Goal: Information Seeking & Learning: Check status

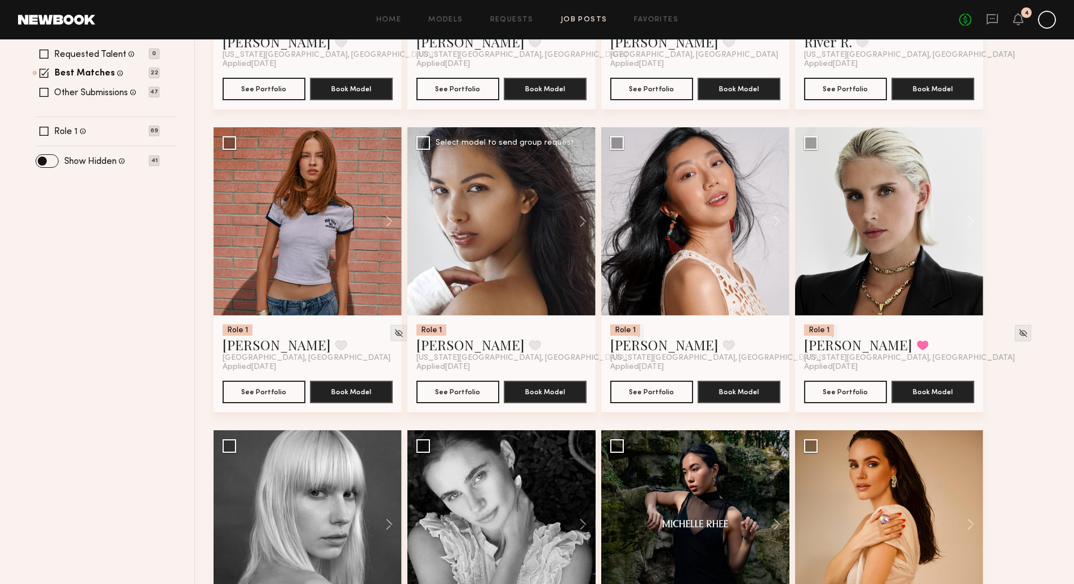
scroll to position [382, 0]
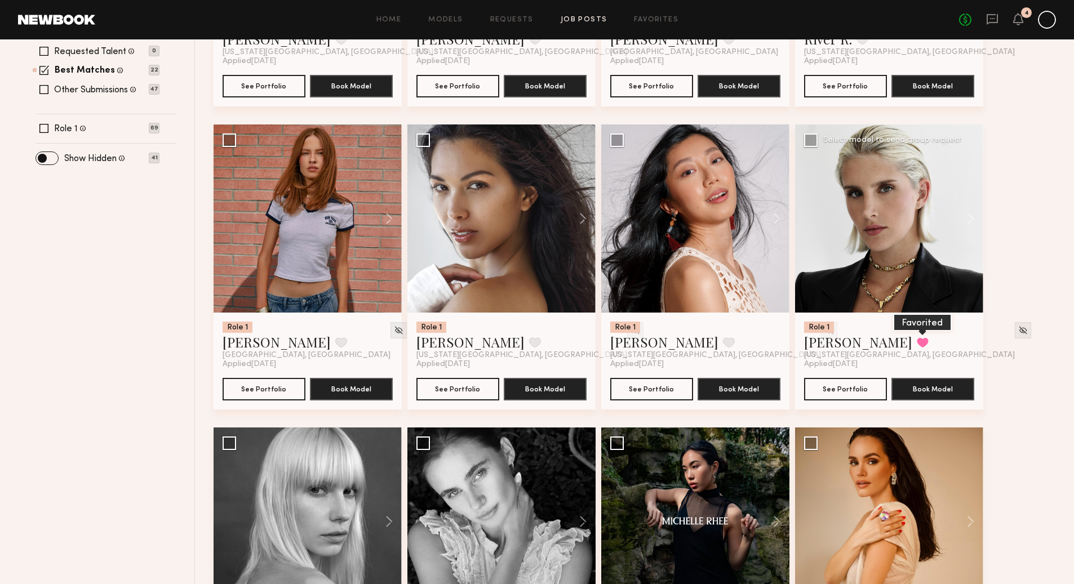
click at [916, 344] on button at bounding box center [922, 342] width 12 height 10
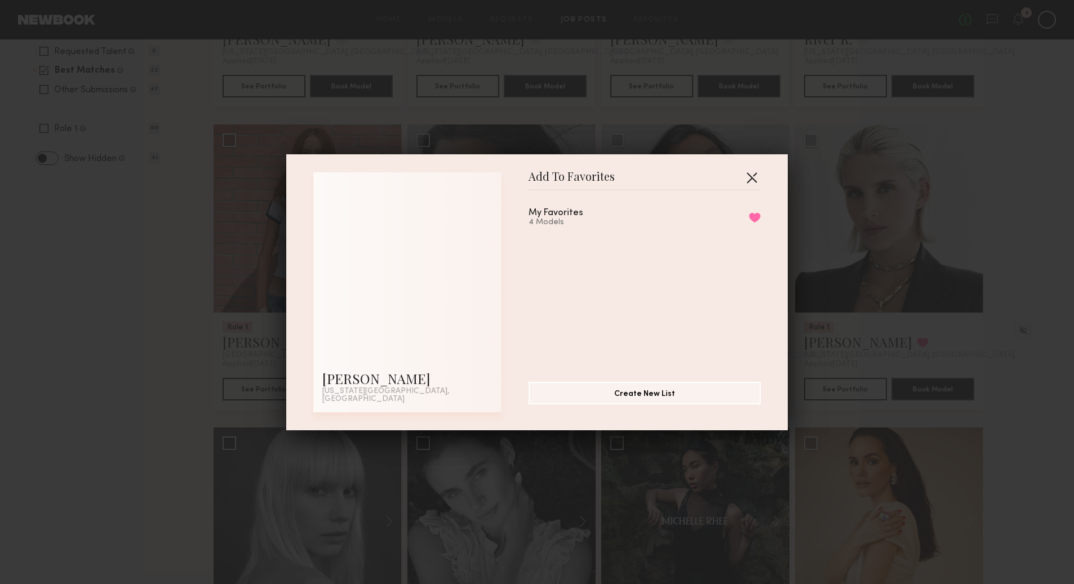
click at [751, 184] on button "button" at bounding box center [751, 177] width 18 height 18
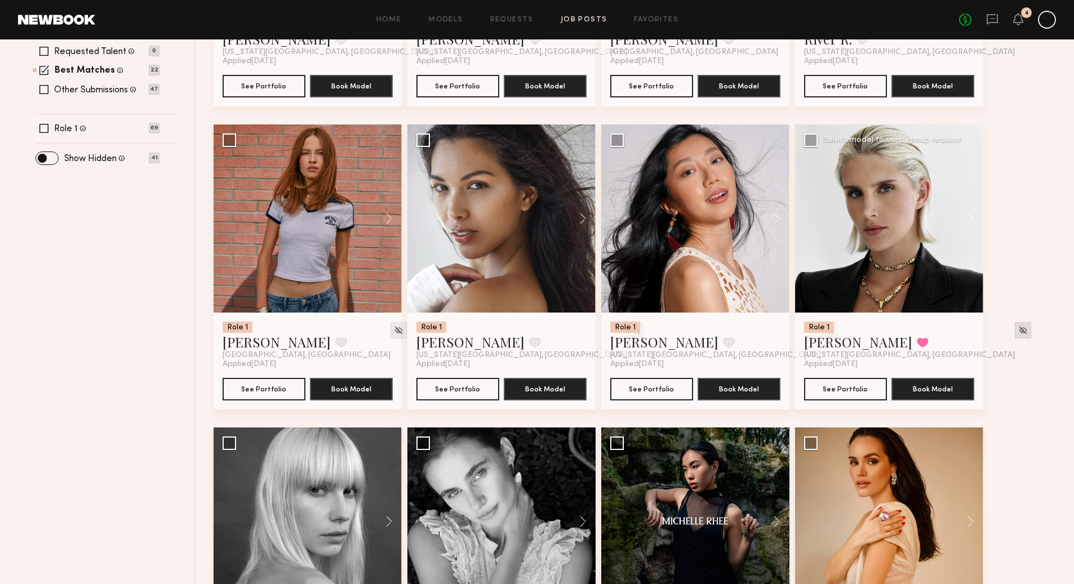
click at [1018, 331] on img at bounding box center [1023, 331] width 10 height 10
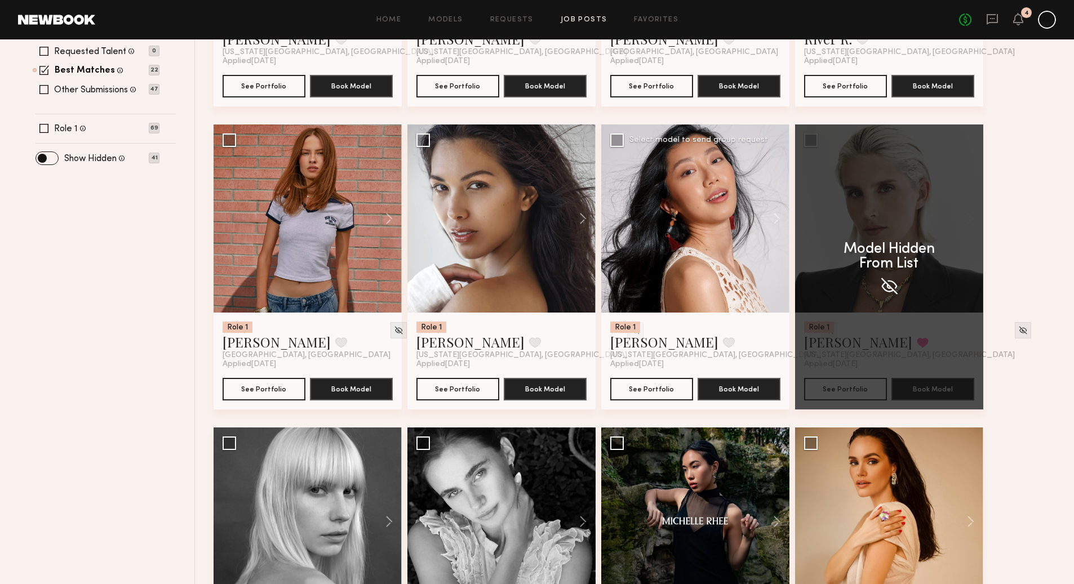
click at [824, 328] on img at bounding box center [829, 331] width 10 height 10
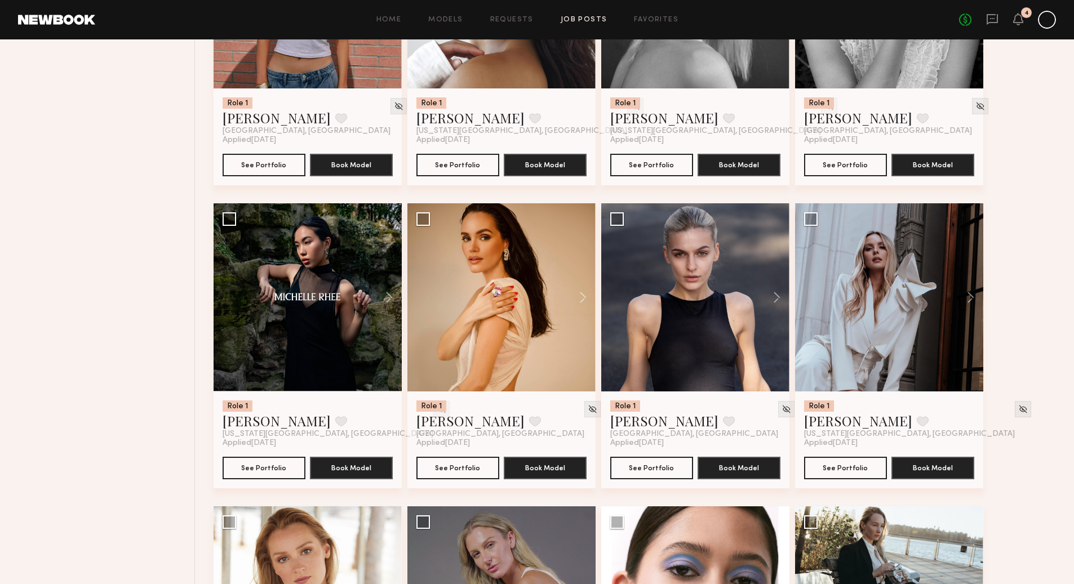
scroll to position [727, 0]
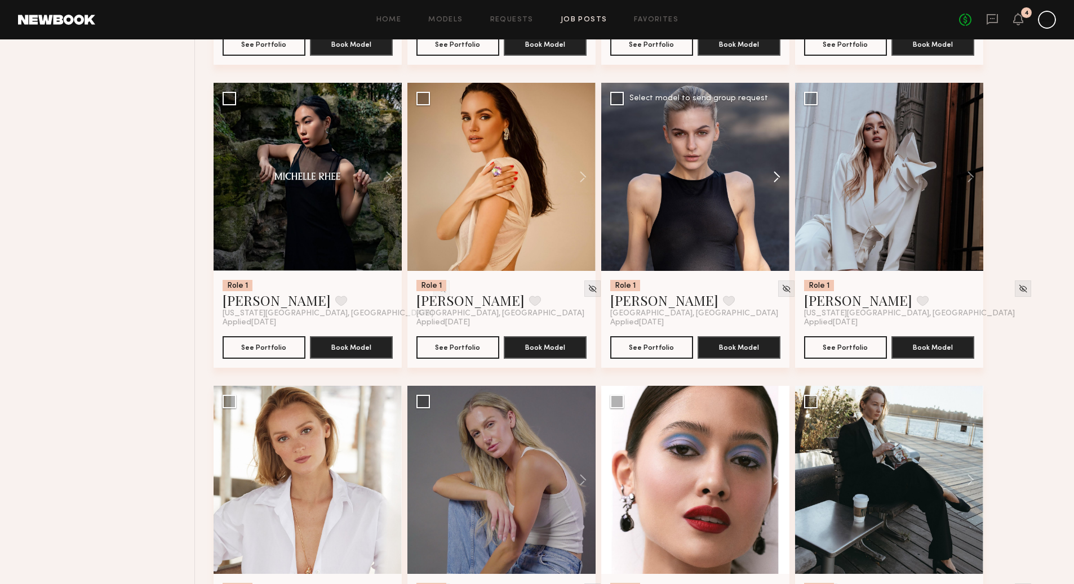
click at [777, 169] on button at bounding box center [771, 177] width 36 height 188
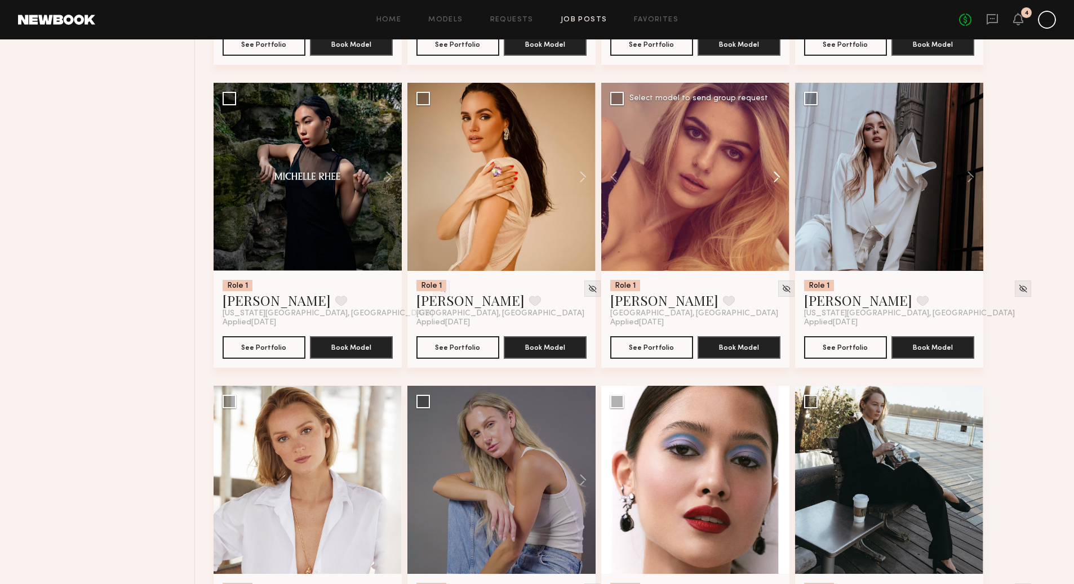
scroll to position [728, 0]
click at [777, 170] on button at bounding box center [771, 176] width 36 height 188
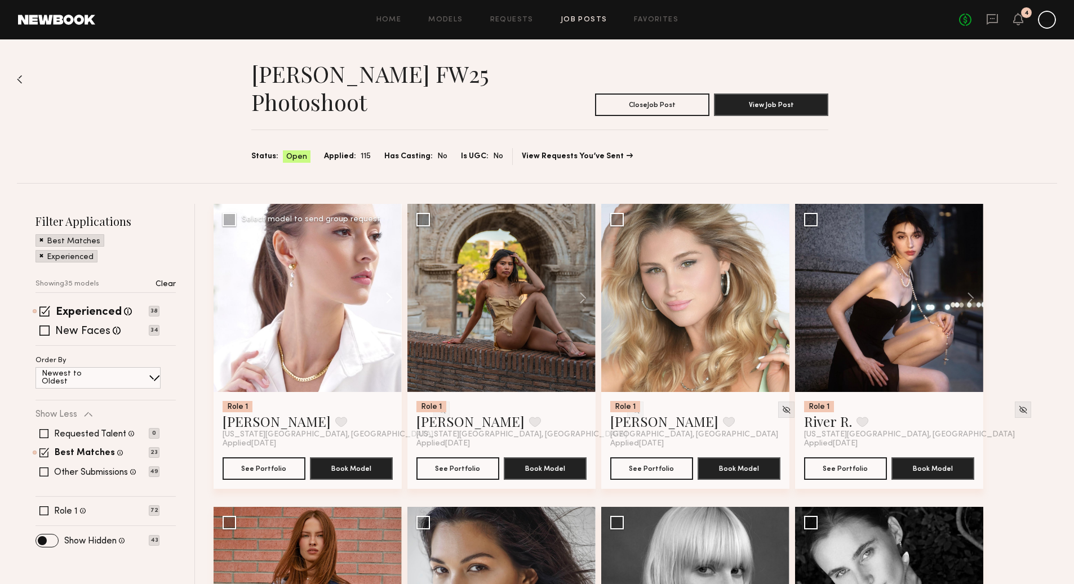
scroll to position [0, 0]
click at [388, 297] on button at bounding box center [384, 298] width 36 height 188
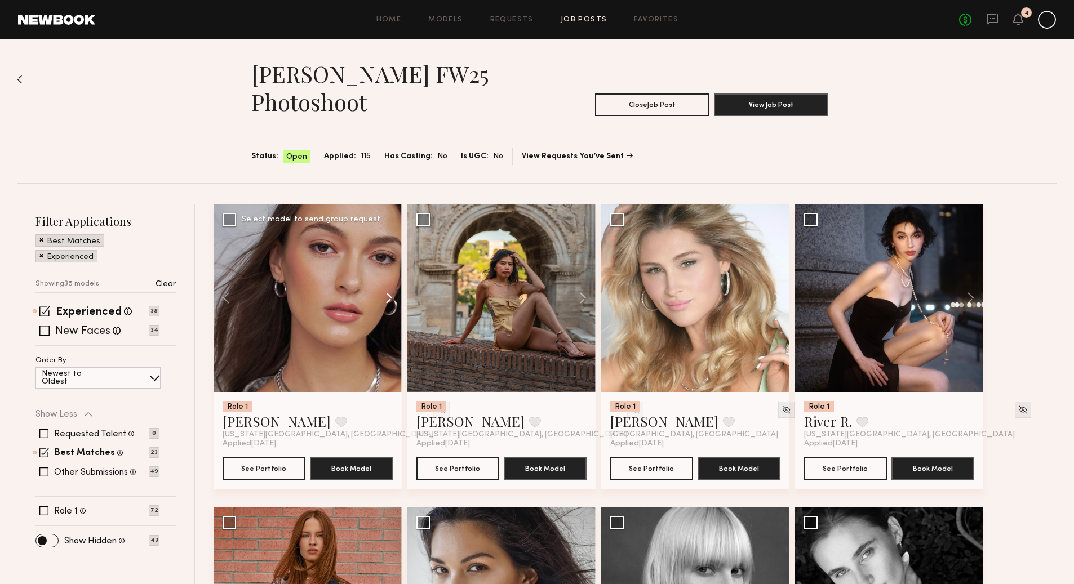
click at [391, 298] on button at bounding box center [384, 298] width 36 height 188
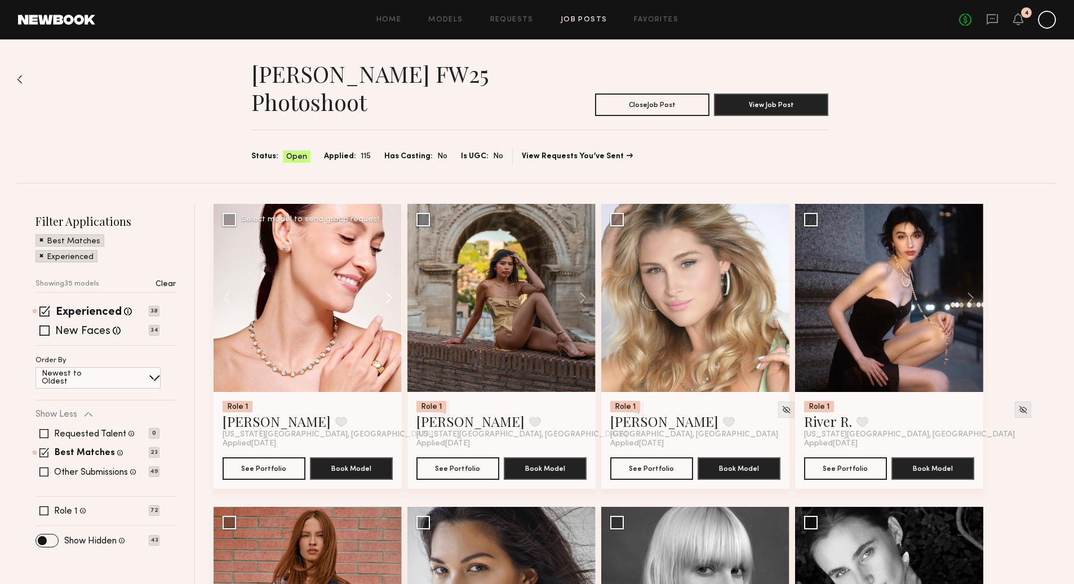
click at [391, 298] on button at bounding box center [384, 298] width 36 height 188
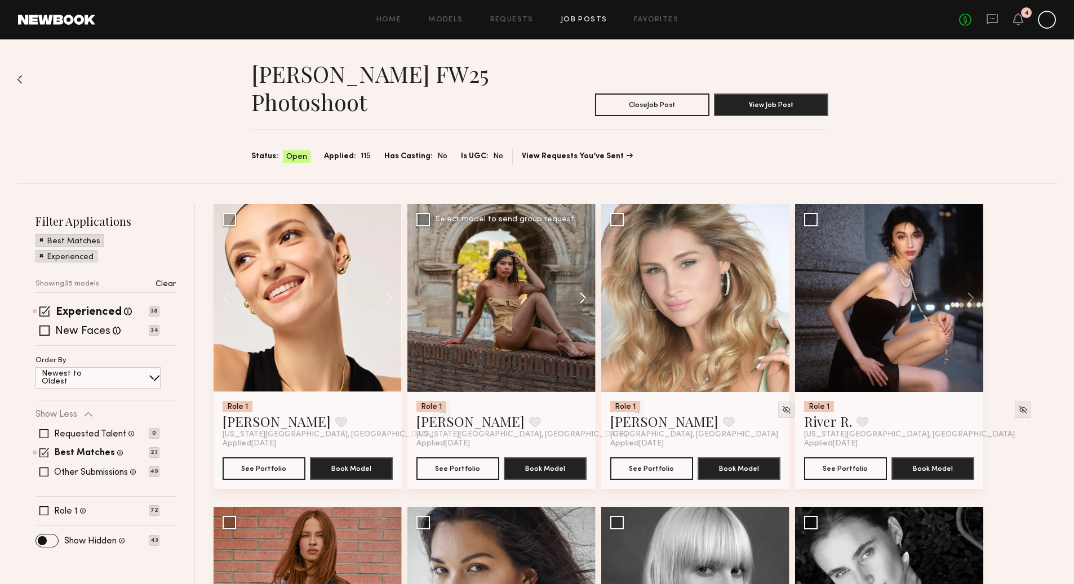
click at [583, 306] on button at bounding box center [577, 298] width 36 height 188
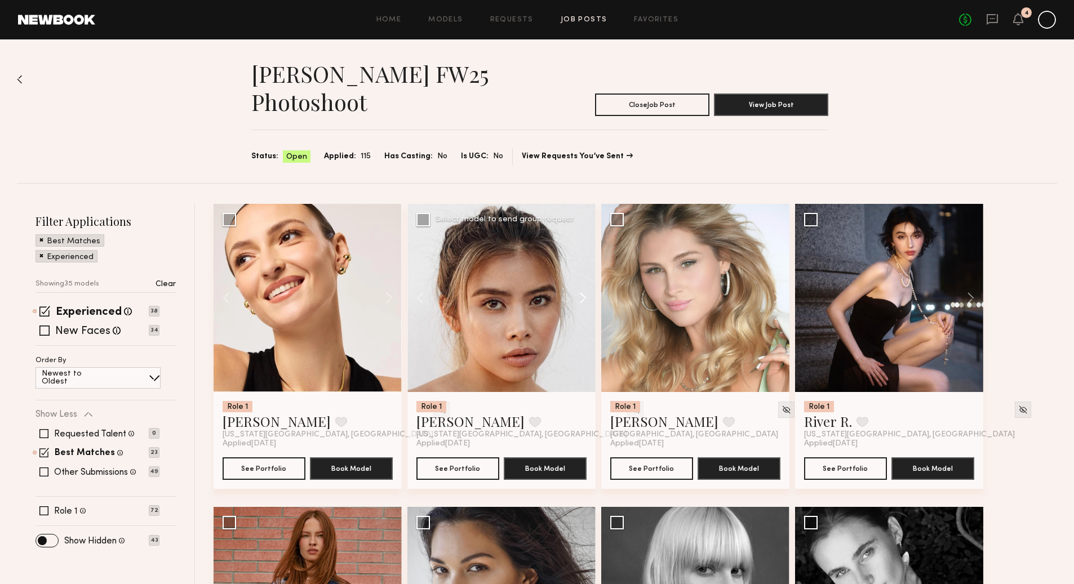
click at [583, 306] on button at bounding box center [577, 298] width 36 height 188
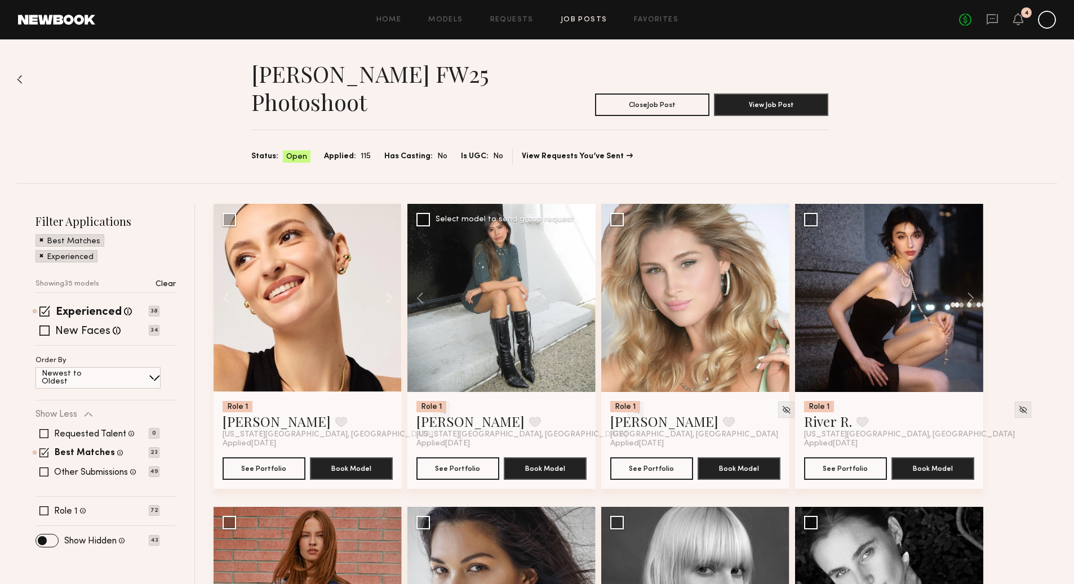
click at [583, 306] on button at bounding box center [577, 298] width 36 height 188
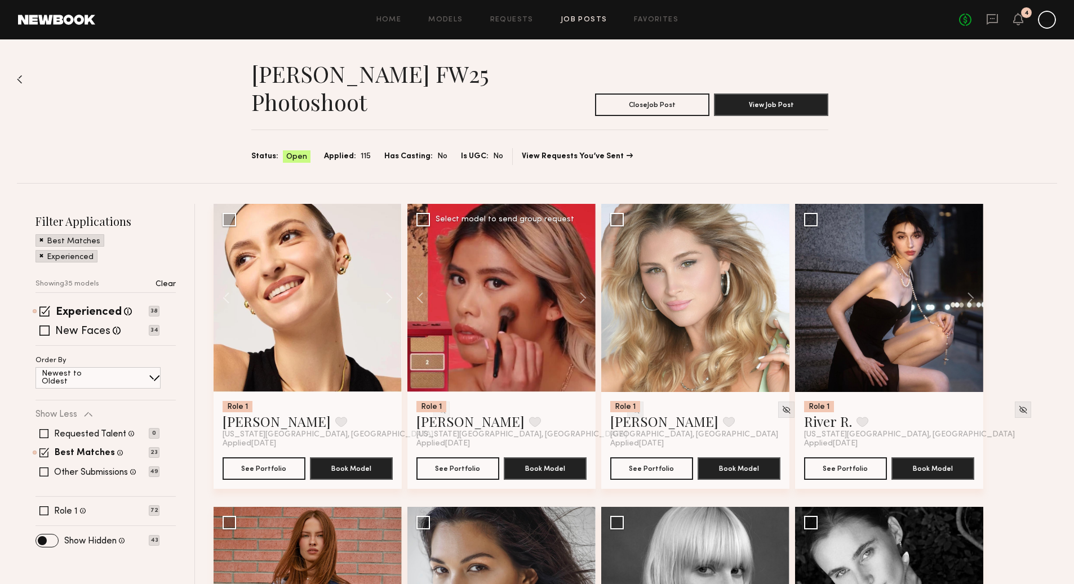
click at [630, 408] on img at bounding box center [635, 410] width 10 height 10
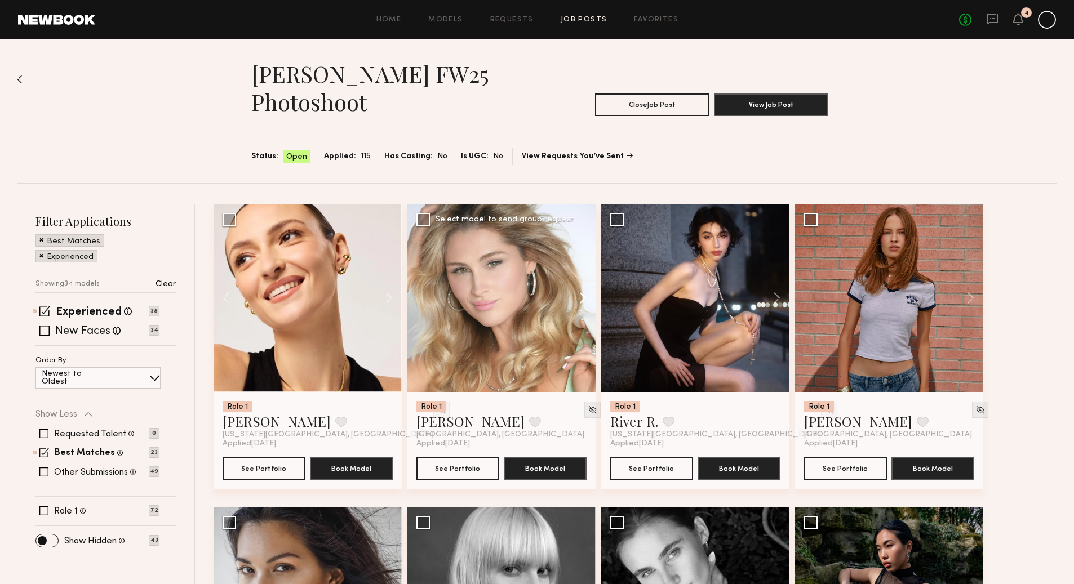
click at [582, 298] on button at bounding box center [577, 298] width 36 height 188
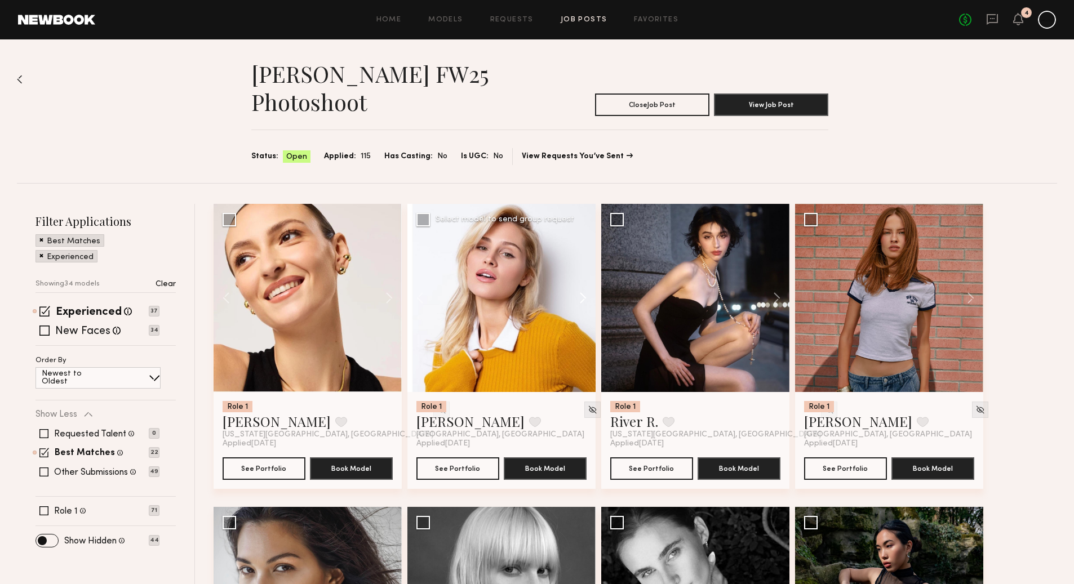
click at [582, 298] on button at bounding box center [577, 298] width 36 height 188
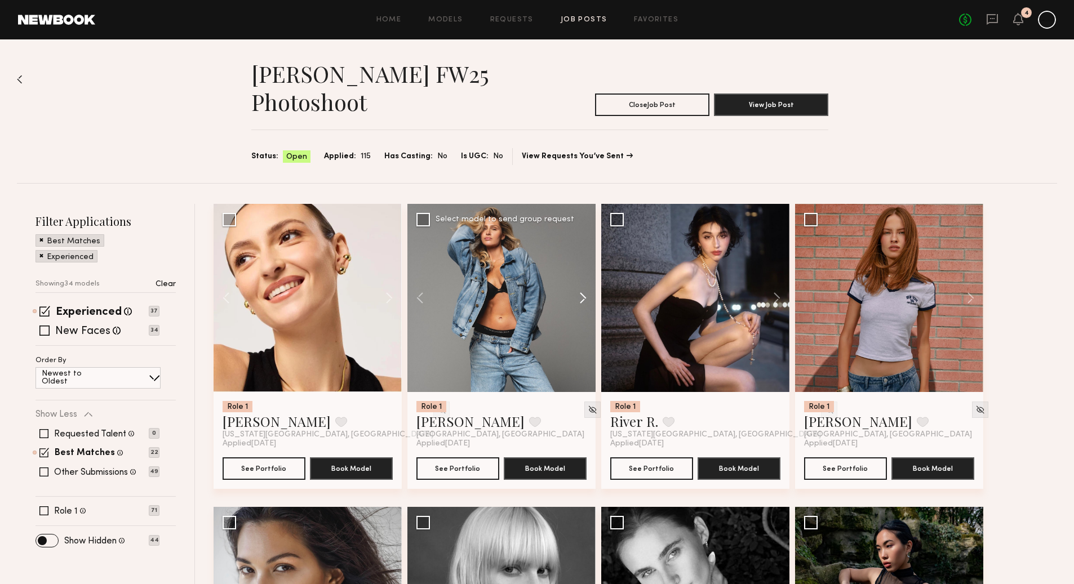
click at [582, 298] on button at bounding box center [577, 298] width 36 height 188
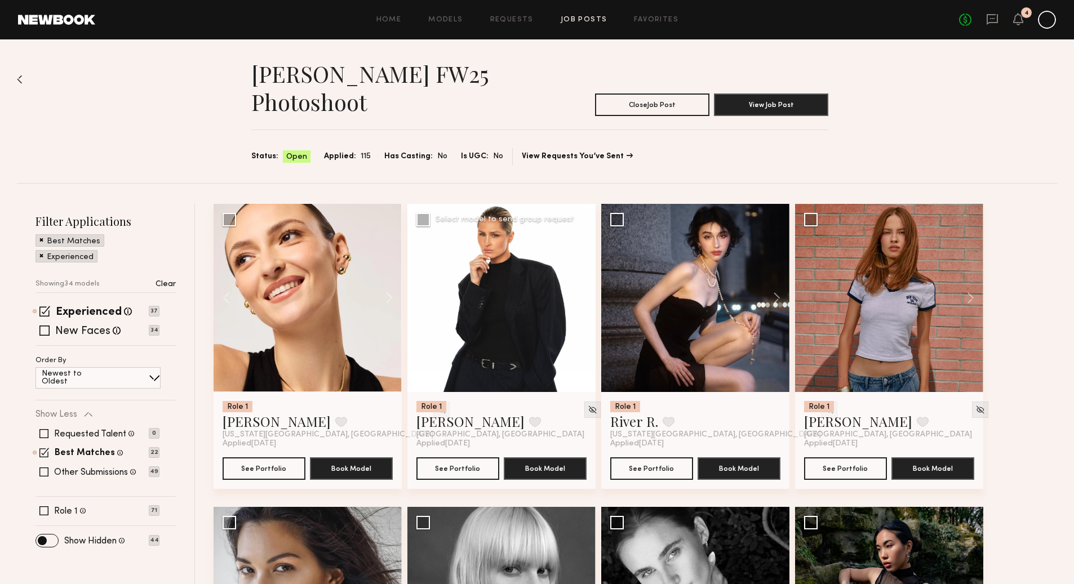
click at [582, 298] on button at bounding box center [577, 298] width 36 height 188
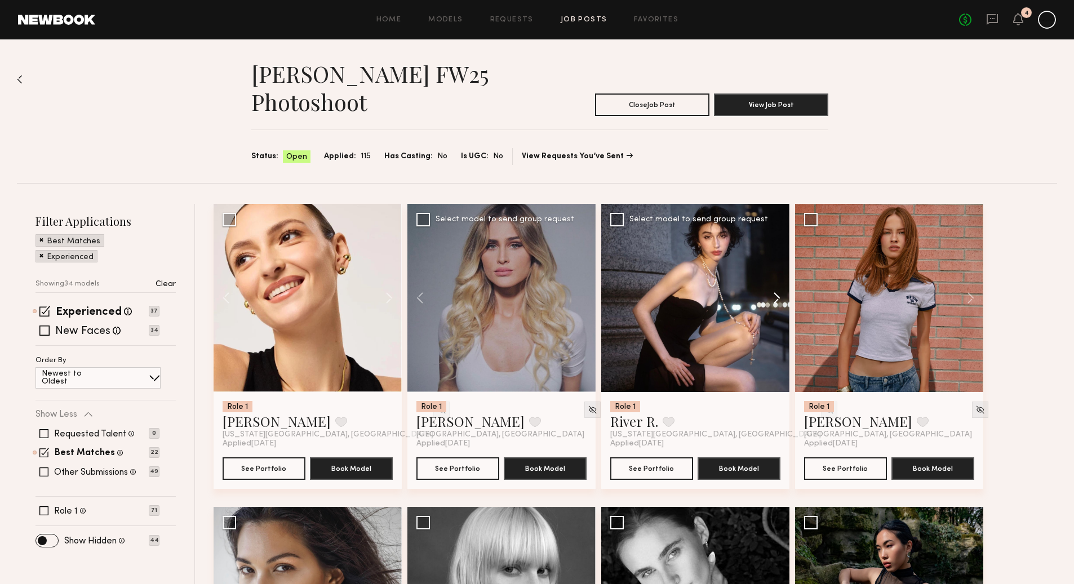
click at [776, 295] on button at bounding box center [771, 298] width 36 height 188
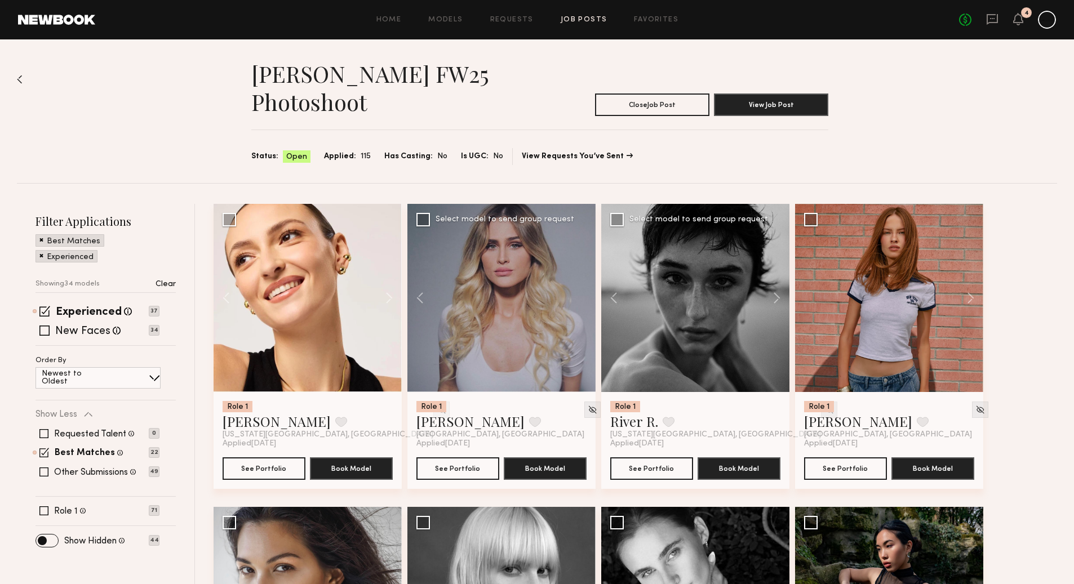
click at [821, 411] on div at bounding box center [829, 410] width 16 height 16
click at [824, 409] on img at bounding box center [829, 410] width 10 height 10
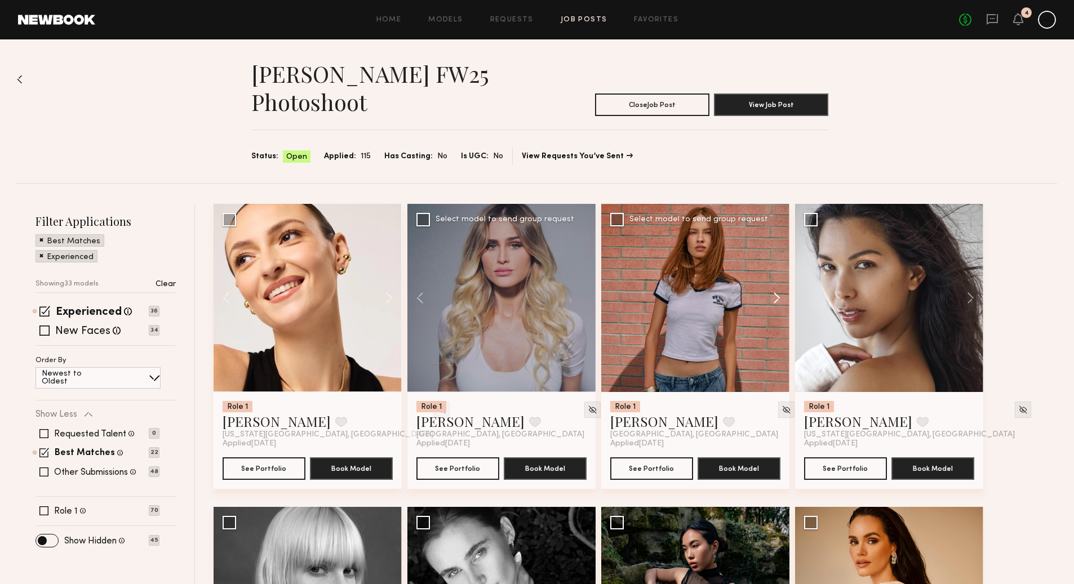
click at [776, 296] on button at bounding box center [771, 298] width 36 height 188
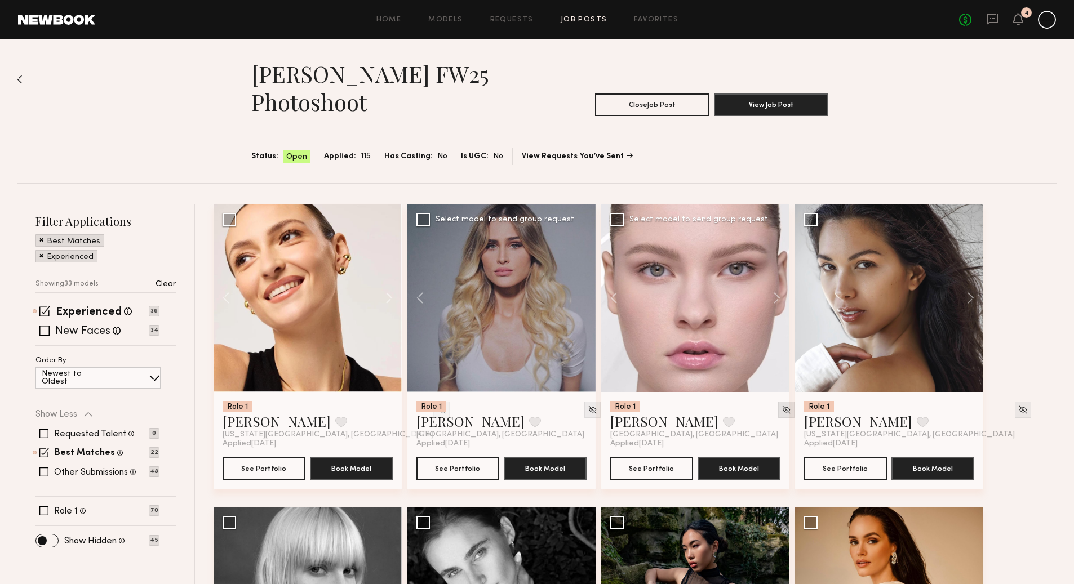
click at [781, 408] on img at bounding box center [786, 410] width 10 height 10
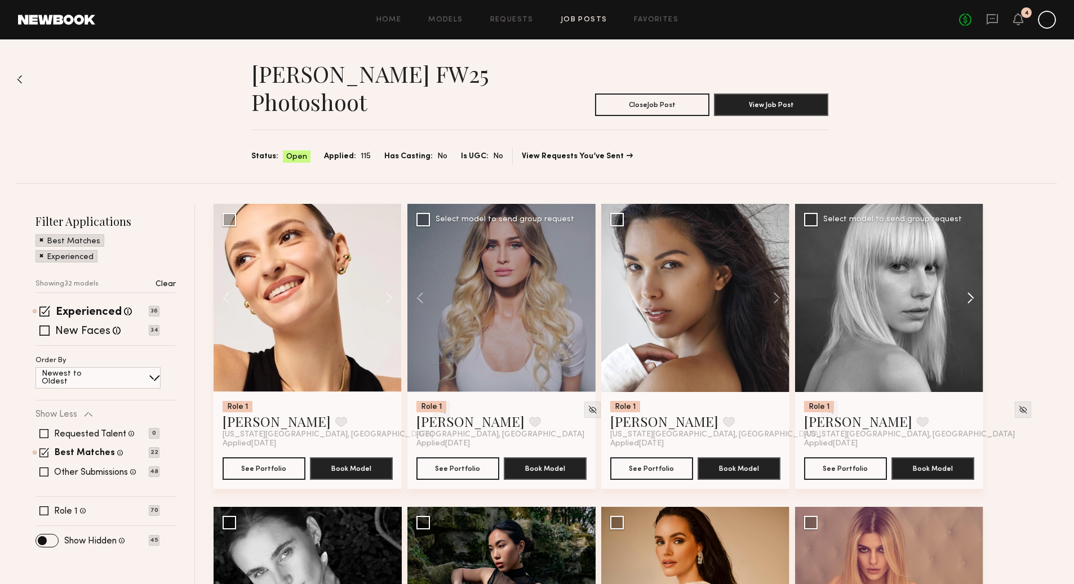
click at [973, 299] on button at bounding box center [965, 298] width 36 height 188
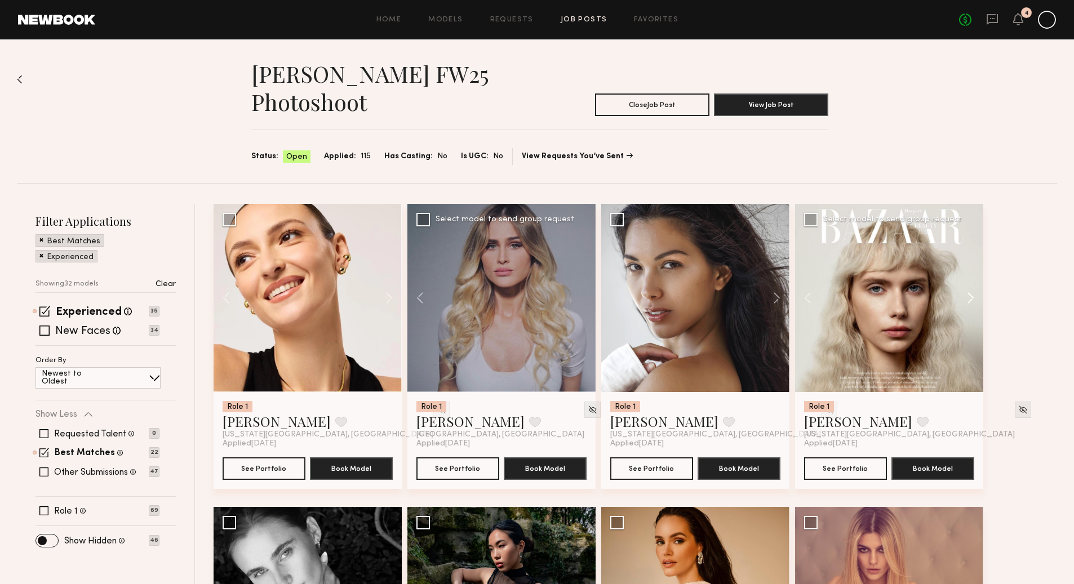
click at [970, 299] on button at bounding box center [965, 298] width 36 height 188
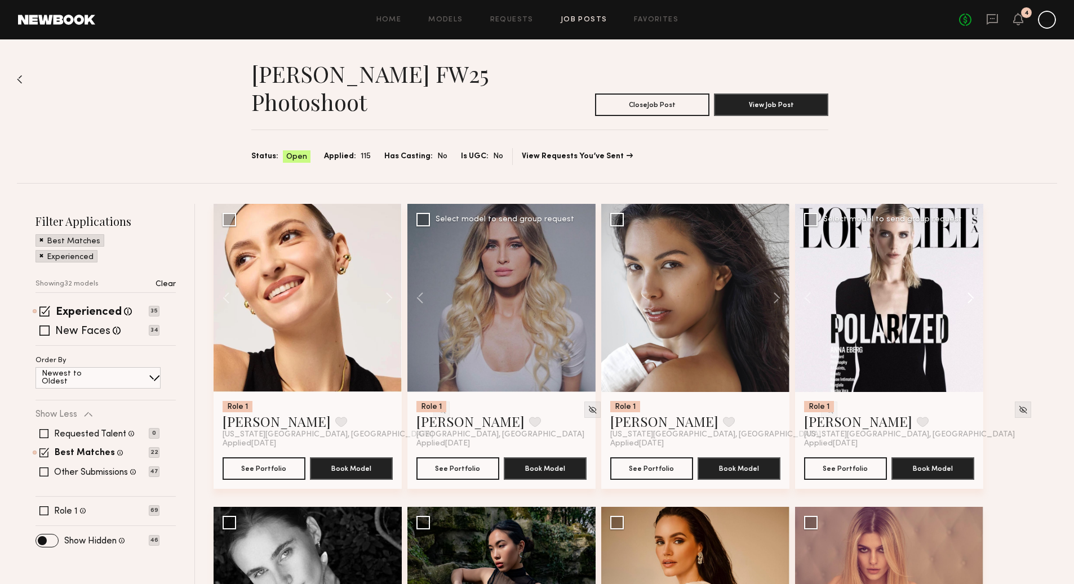
click at [970, 299] on button at bounding box center [965, 298] width 36 height 188
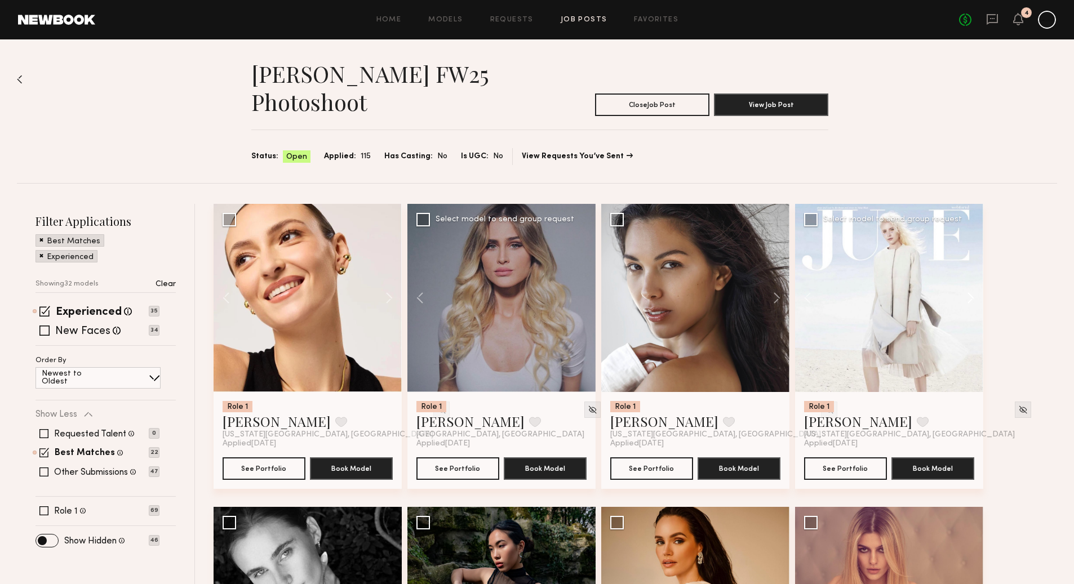
click at [970, 299] on button at bounding box center [965, 298] width 36 height 188
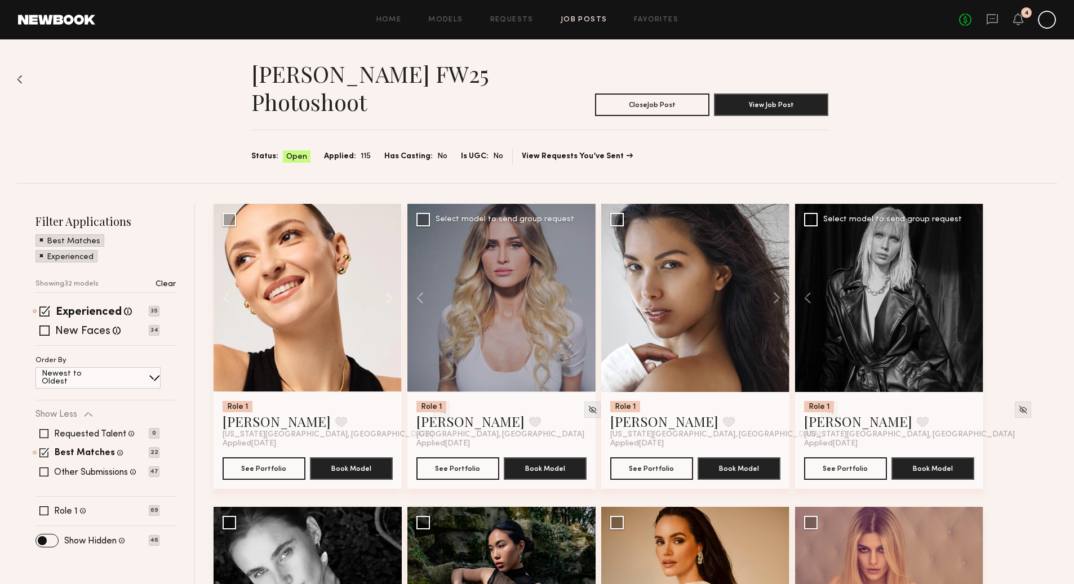
click at [970, 299] on div at bounding box center [889, 298] width 188 height 188
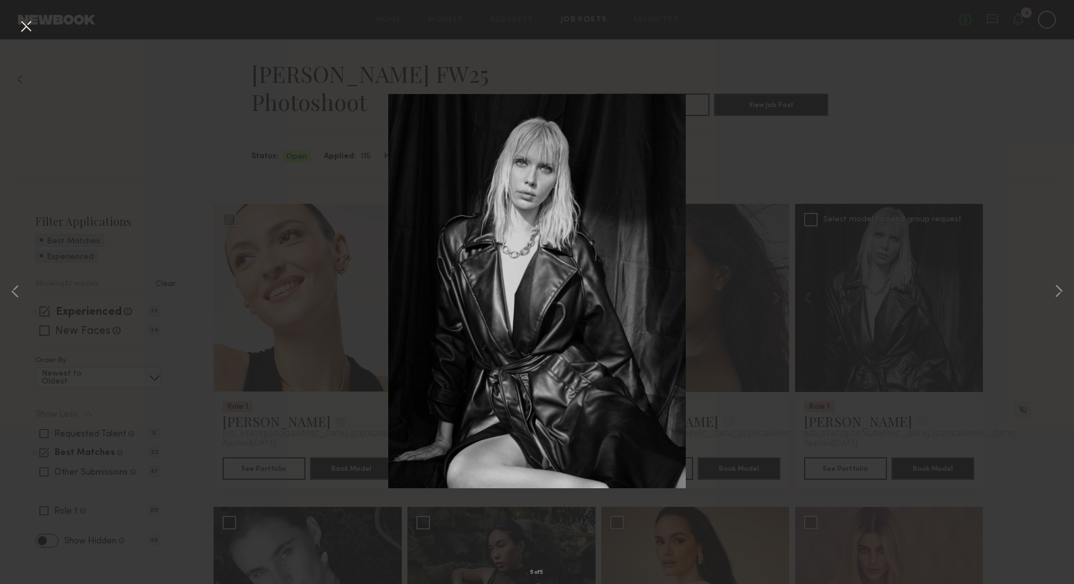
click at [288, 110] on div "5 of 5" at bounding box center [537, 292] width 1074 height 584
click at [20, 26] on button at bounding box center [26, 27] width 18 height 20
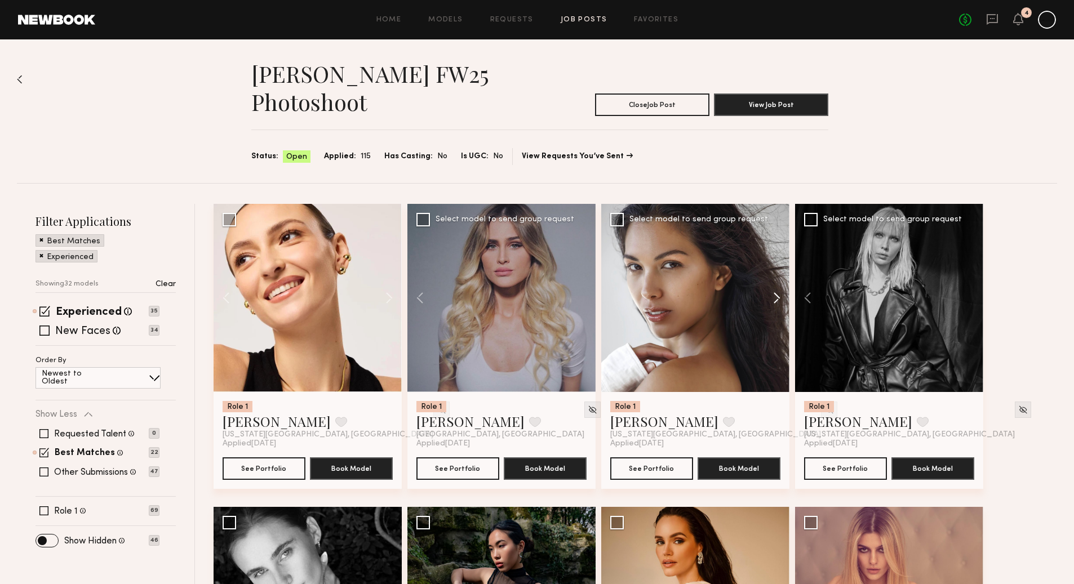
click at [774, 300] on button at bounding box center [771, 298] width 36 height 188
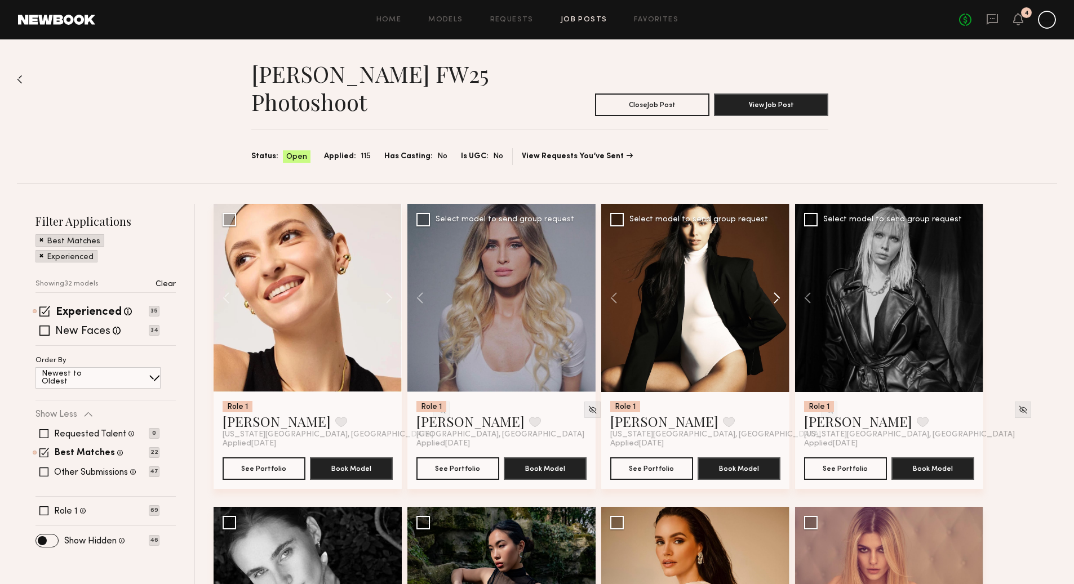
click at [776, 299] on button at bounding box center [771, 298] width 36 height 188
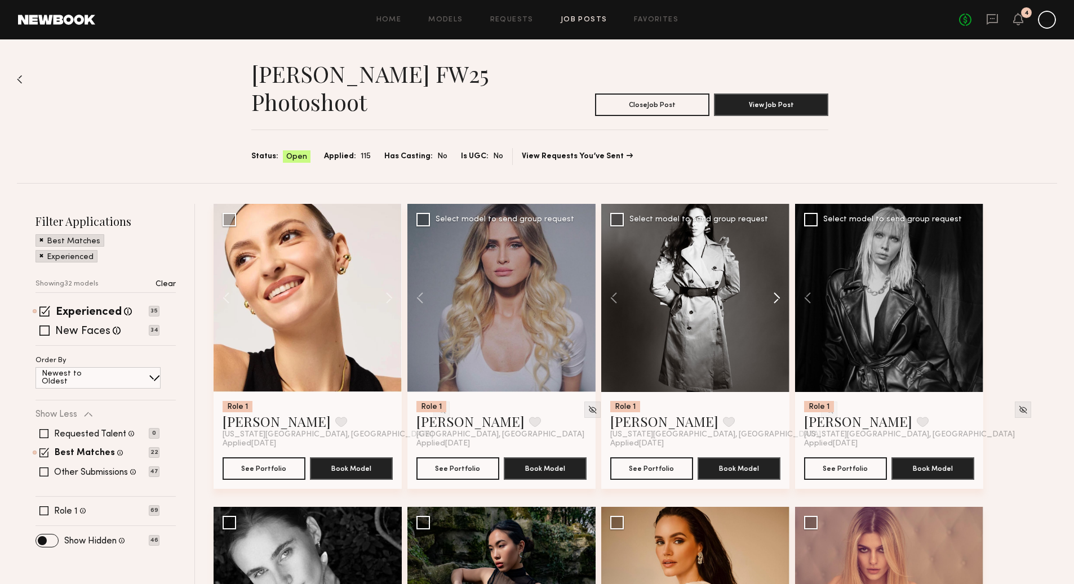
click at [776, 299] on button at bounding box center [771, 298] width 36 height 188
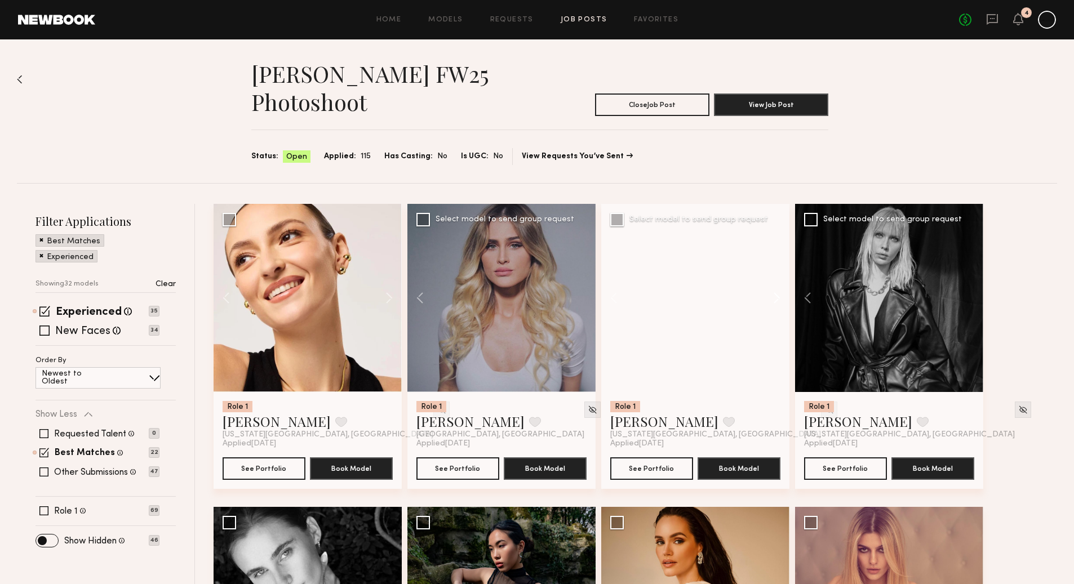
click at [776, 299] on button at bounding box center [771, 298] width 36 height 188
click at [824, 408] on img at bounding box center [829, 410] width 10 height 10
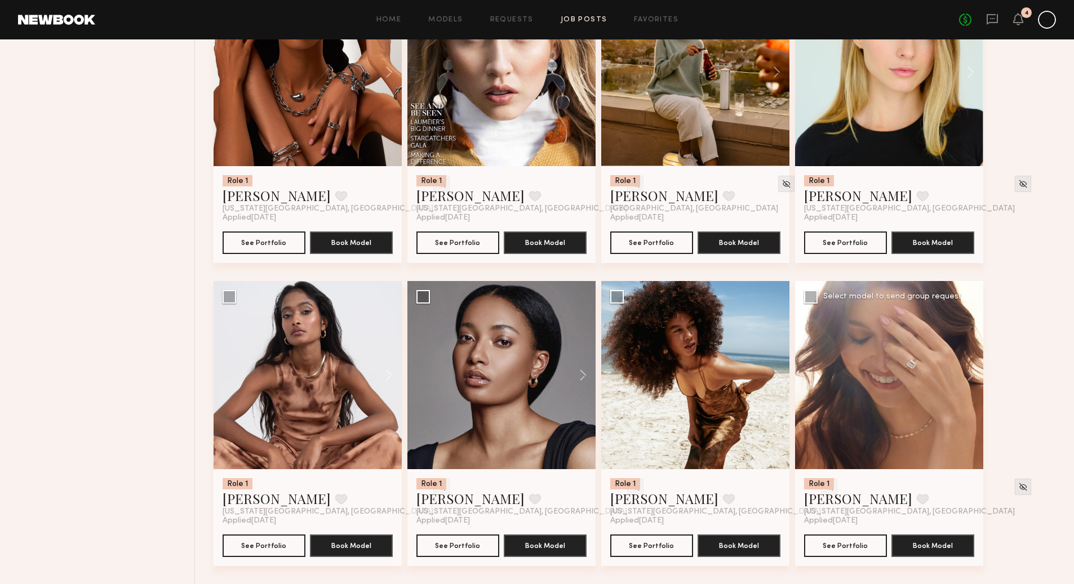
scroll to position [1449, 0]
click at [972, 364] on button at bounding box center [965, 375] width 36 height 188
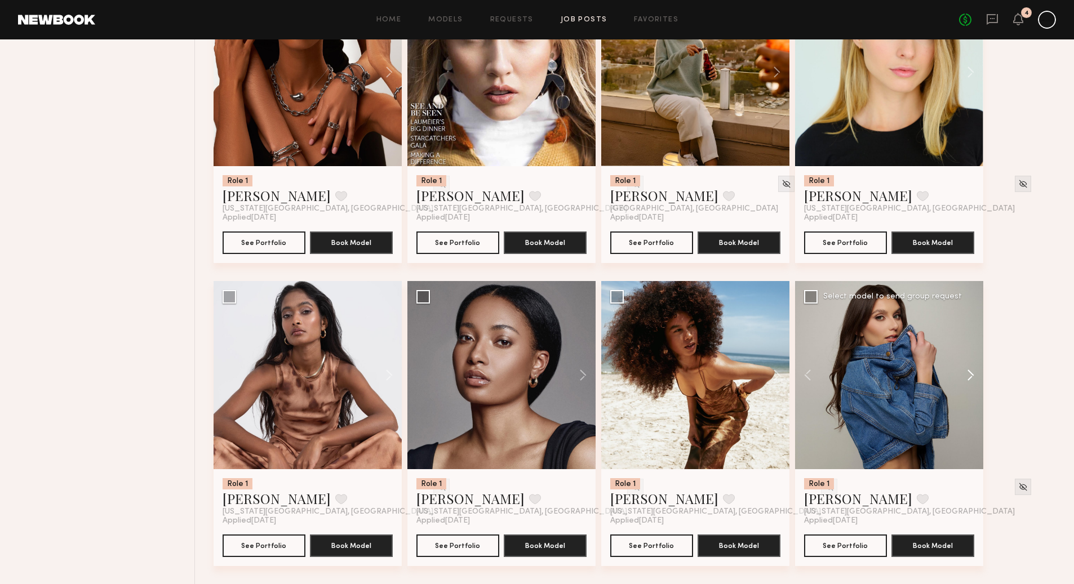
click at [972, 364] on button at bounding box center [965, 375] width 36 height 188
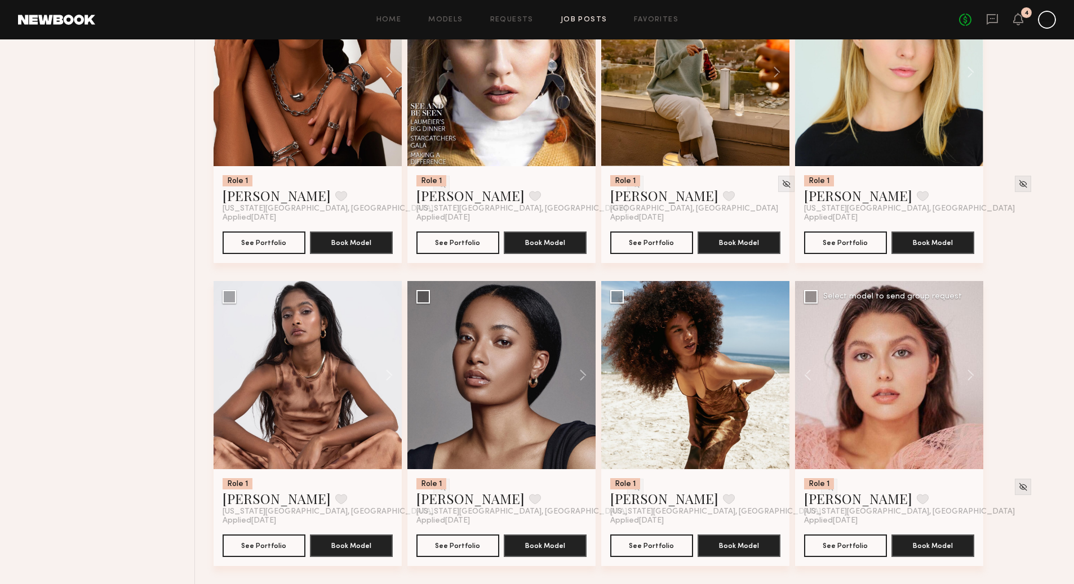
click at [1014, 487] on div at bounding box center [1022, 497] width 16 height 38
click at [1018, 482] on img at bounding box center [1023, 487] width 10 height 10
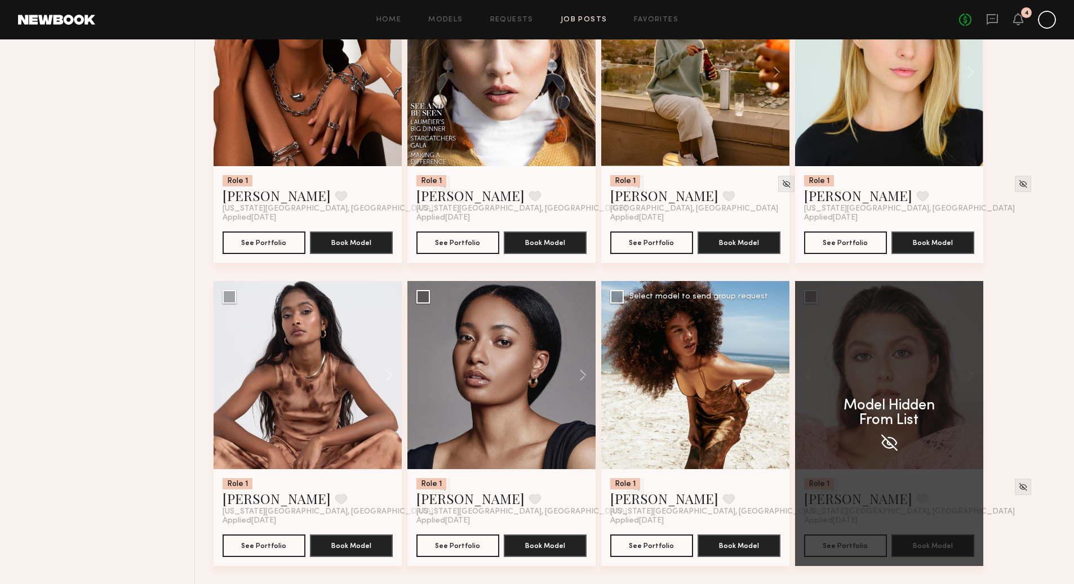
click at [824, 482] on img at bounding box center [829, 487] width 10 height 10
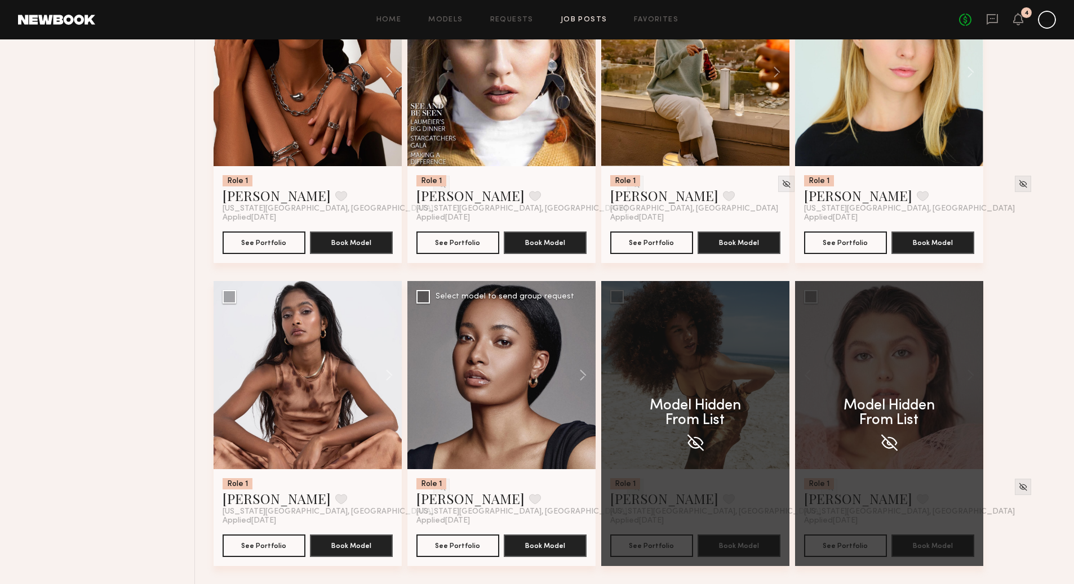
click at [630, 482] on img at bounding box center [635, 487] width 10 height 10
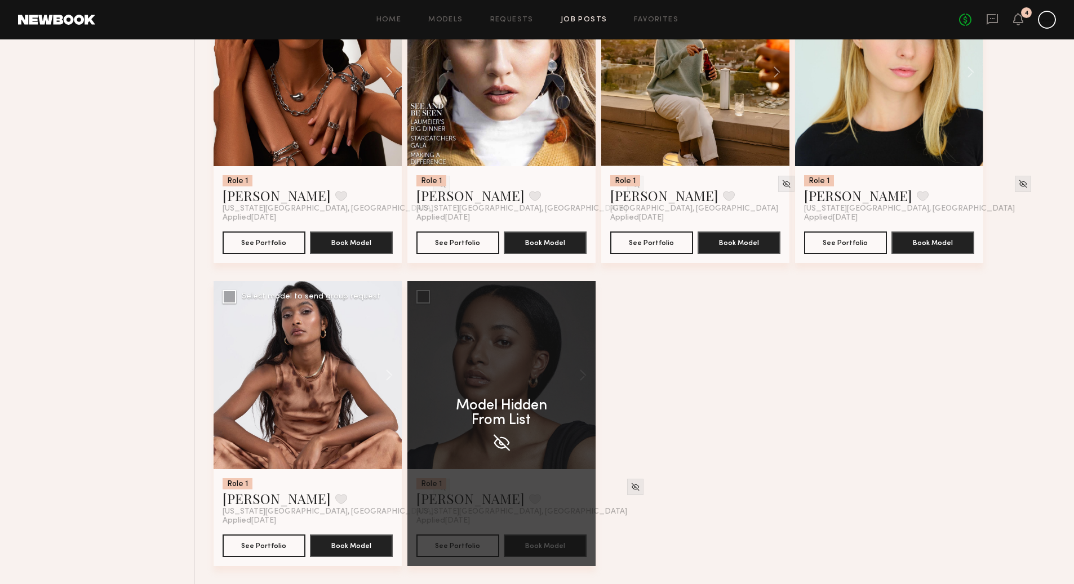
click at [437, 482] on img at bounding box center [442, 487] width 10 height 10
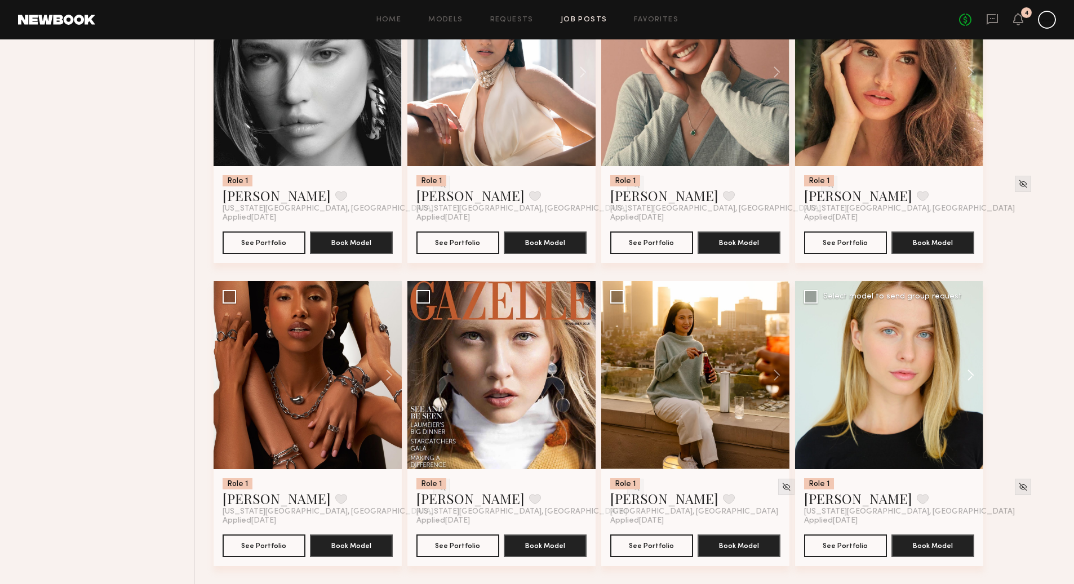
scroll to position [1135, 0]
click at [970, 377] on button at bounding box center [965, 375] width 36 height 188
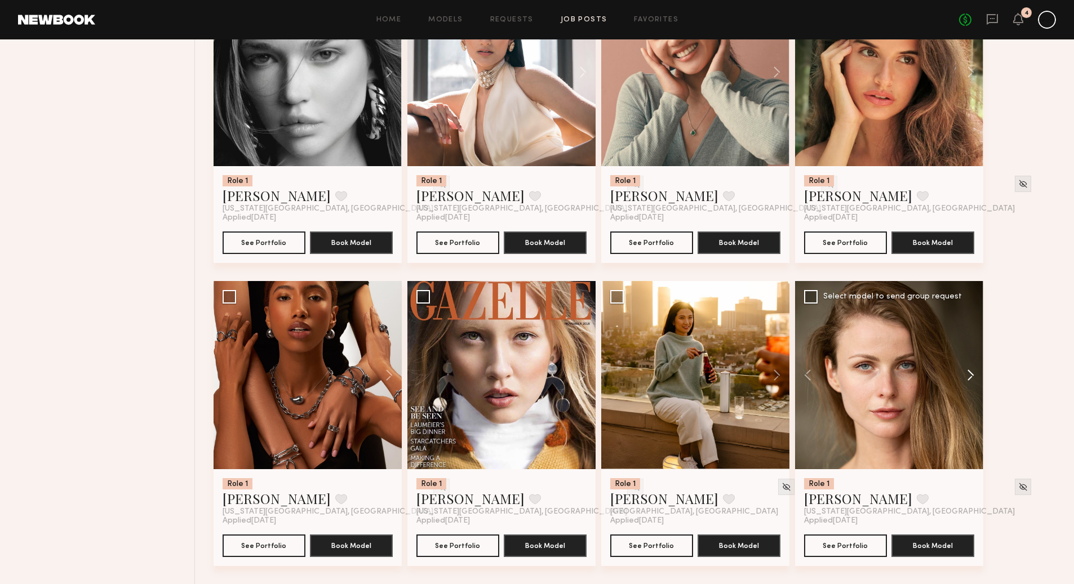
click at [970, 377] on button at bounding box center [965, 375] width 36 height 188
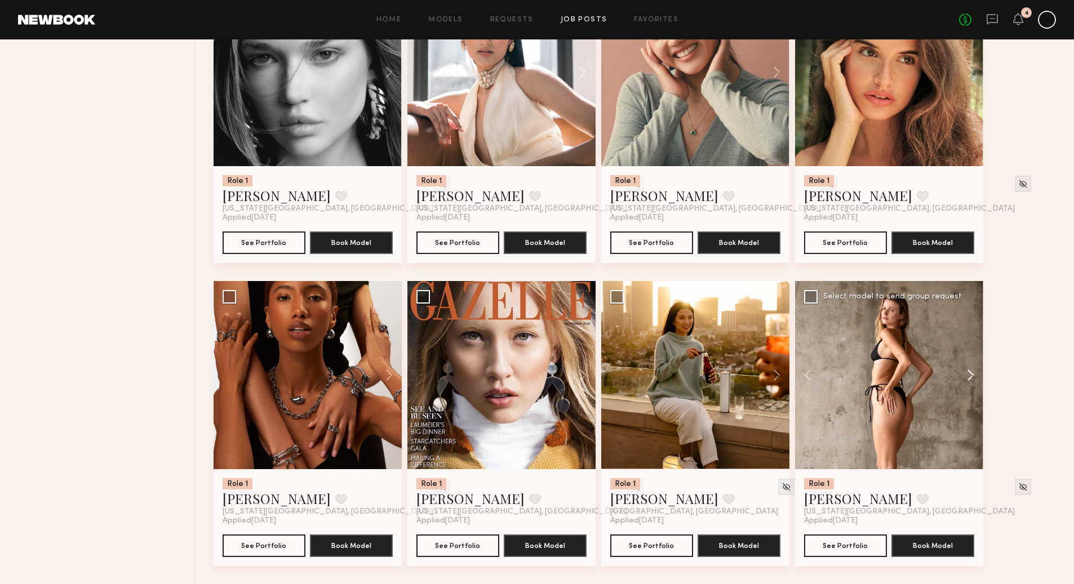
click at [970, 377] on button at bounding box center [965, 375] width 36 height 188
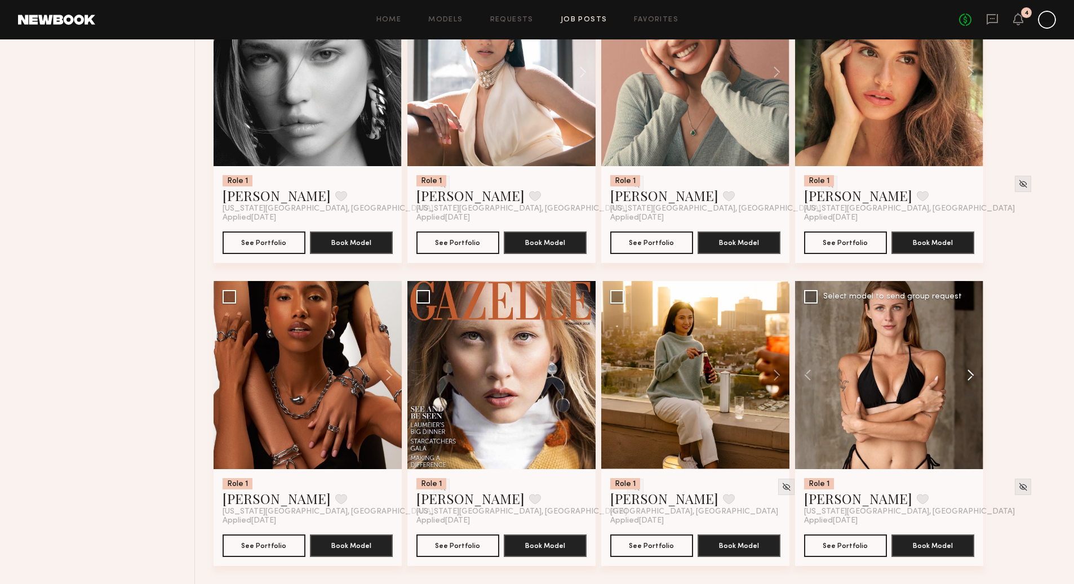
click at [970, 377] on button at bounding box center [965, 375] width 36 height 188
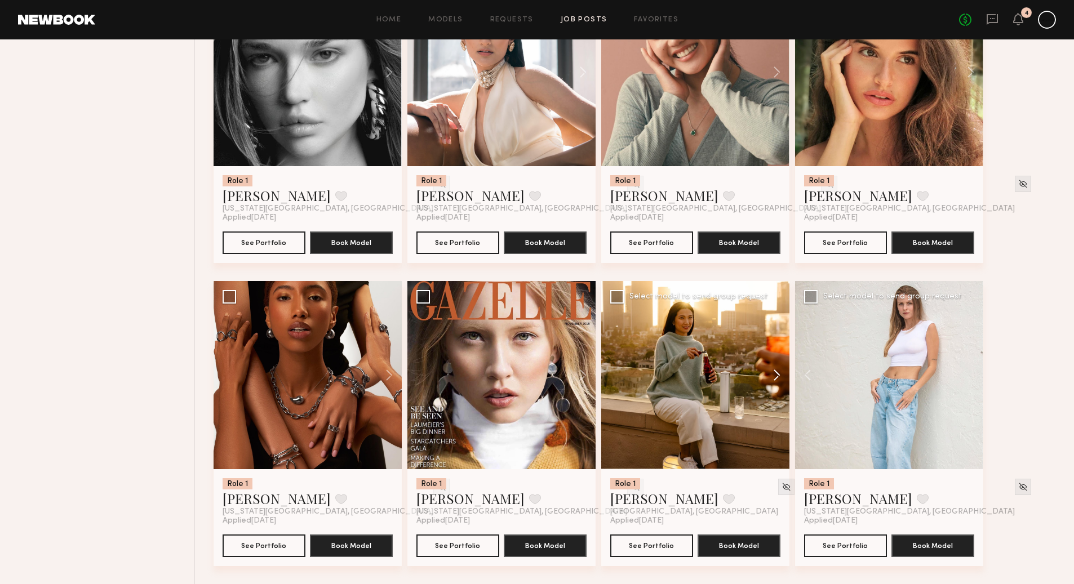
click at [779, 375] on button at bounding box center [771, 375] width 36 height 188
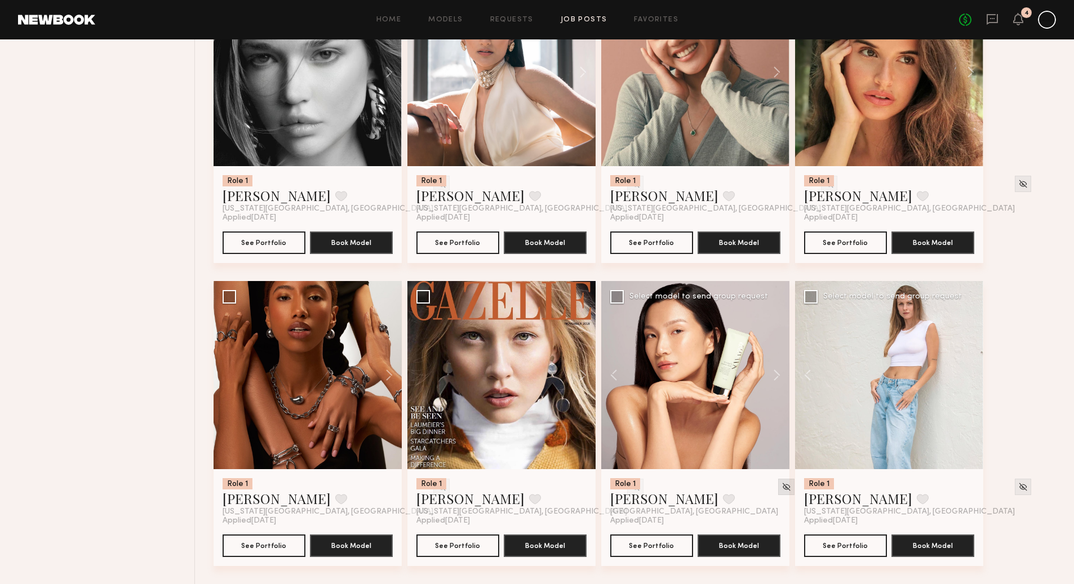
click at [781, 488] on img at bounding box center [786, 487] width 10 height 10
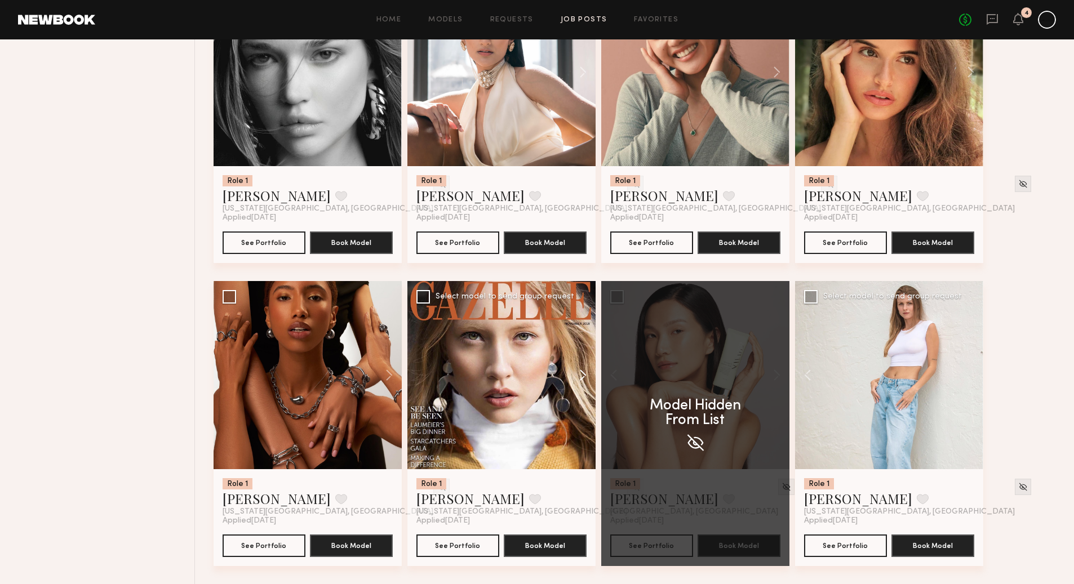
click at [584, 376] on button at bounding box center [577, 375] width 36 height 188
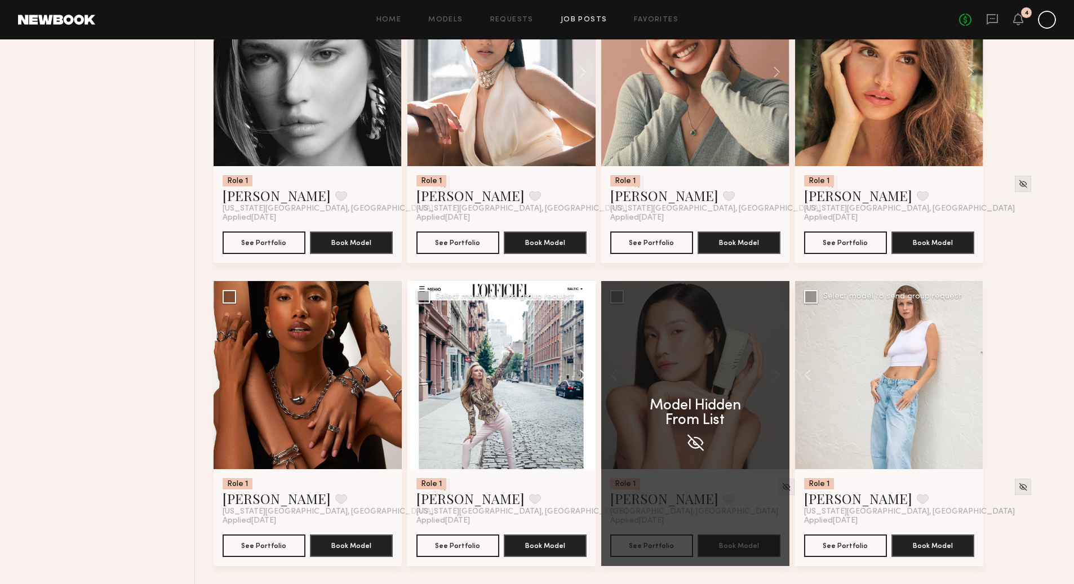
click at [584, 376] on button at bounding box center [577, 375] width 36 height 188
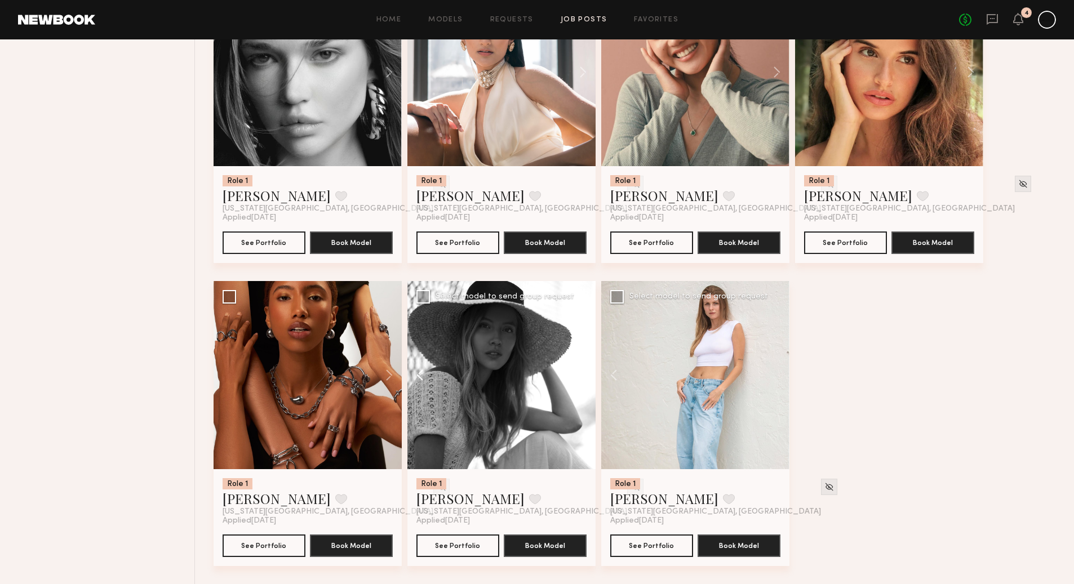
click at [421, 376] on button at bounding box center [425, 375] width 36 height 188
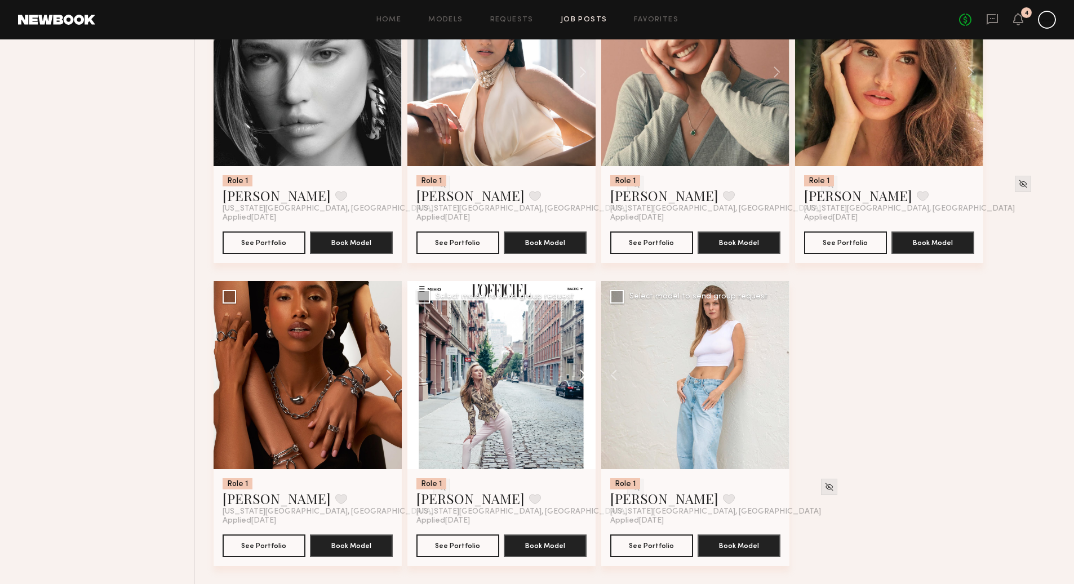
click at [584, 377] on button at bounding box center [577, 375] width 36 height 188
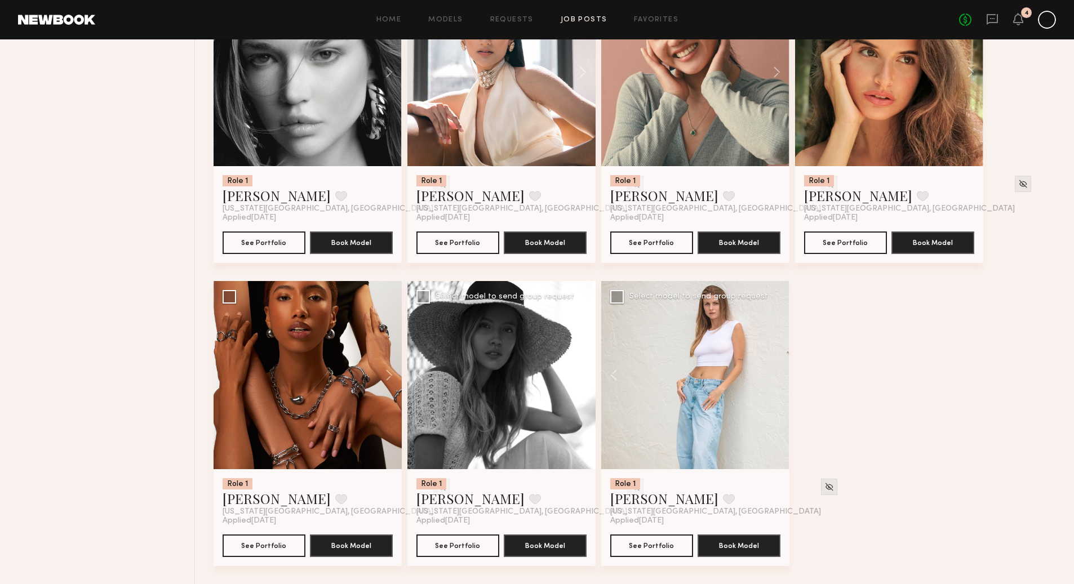
click at [584, 377] on button at bounding box center [577, 375] width 36 height 188
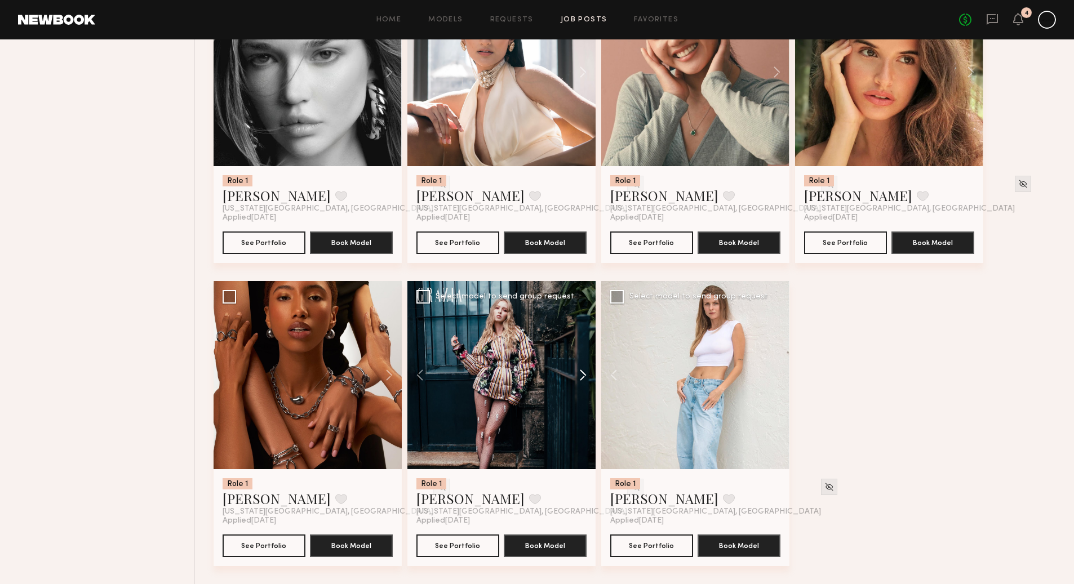
click at [584, 377] on button at bounding box center [577, 375] width 36 height 188
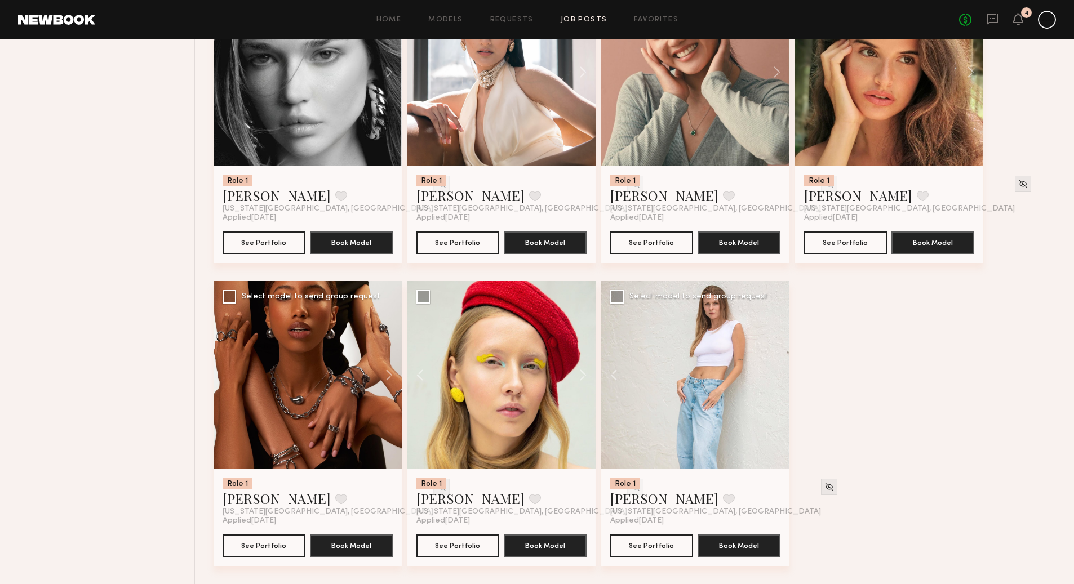
click at [433, 495] on div at bounding box center [441, 487] width 16 height 16
click at [437, 488] on img at bounding box center [442, 487] width 10 height 10
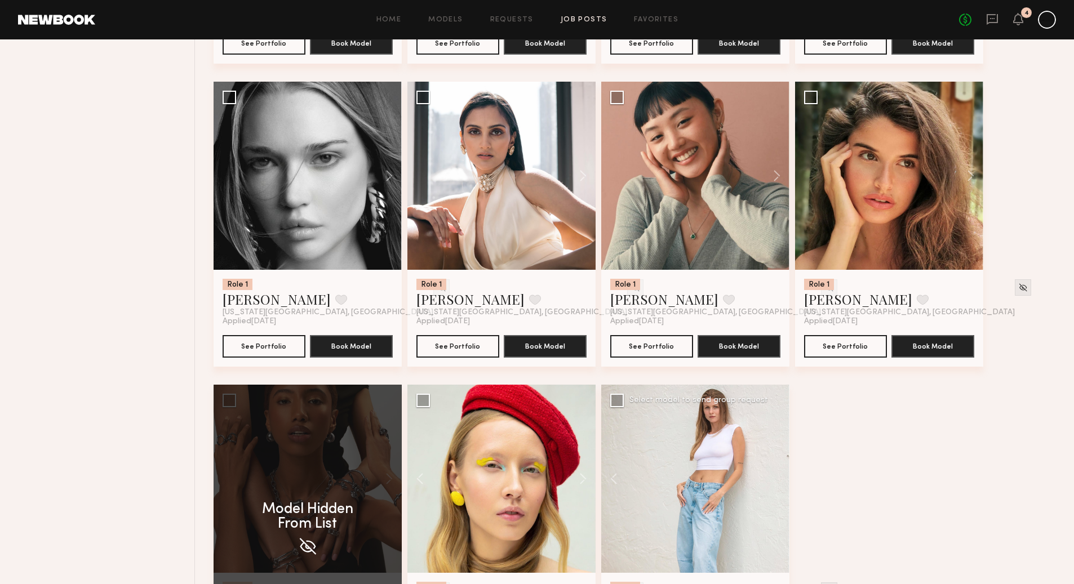
scroll to position [1029, 0]
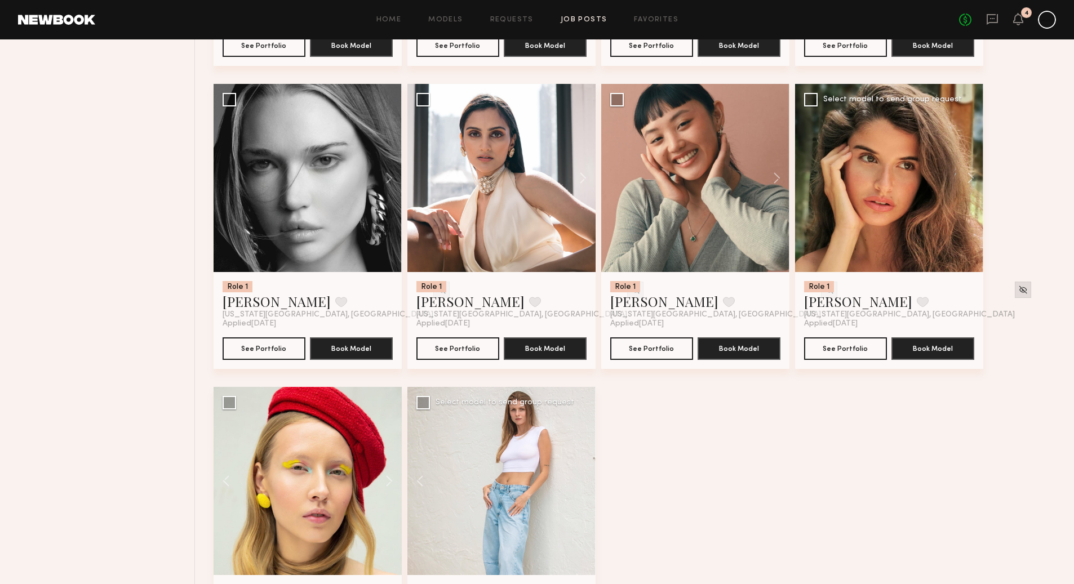
click at [1014, 295] on div at bounding box center [1022, 290] width 16 height 16
click at [824, 288] on img at bounding box center [829, 289] width 10 height 10
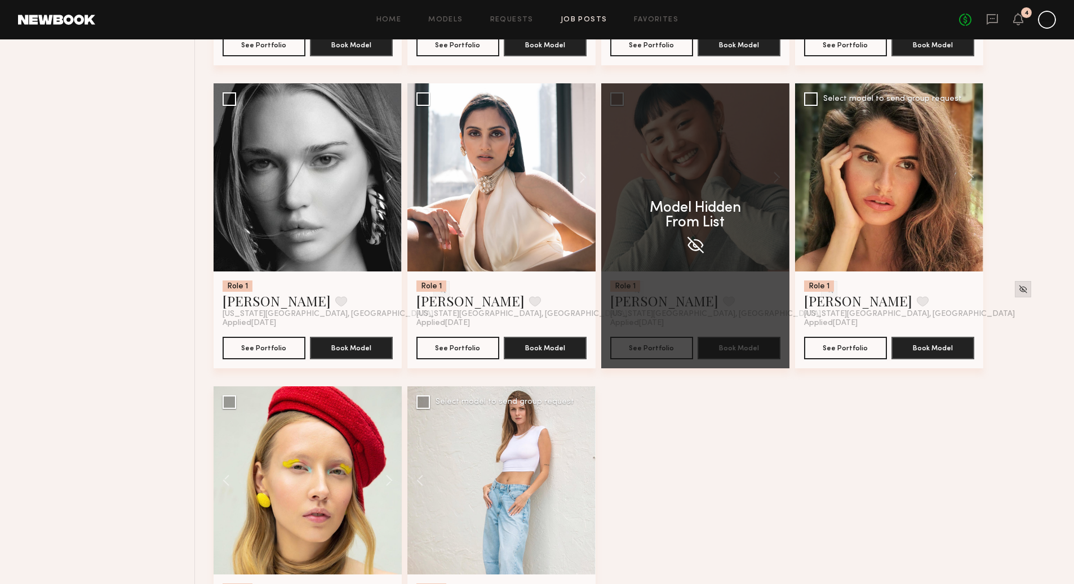
click at [1014, 288] on div at bounding box center [1022, 289] width 16 height 16
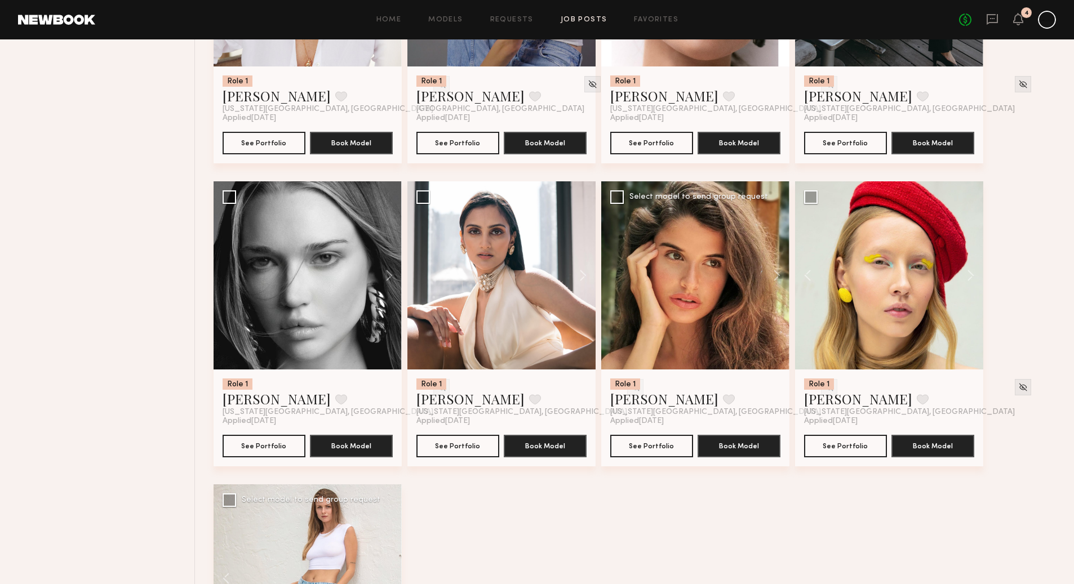
scroll to position [932, 0]
click at [821, 396] on div at bounding box center [829, 397] width 16 height 38
click at [824, 388] on img at bounding box center [829, 387] width 10 height 10
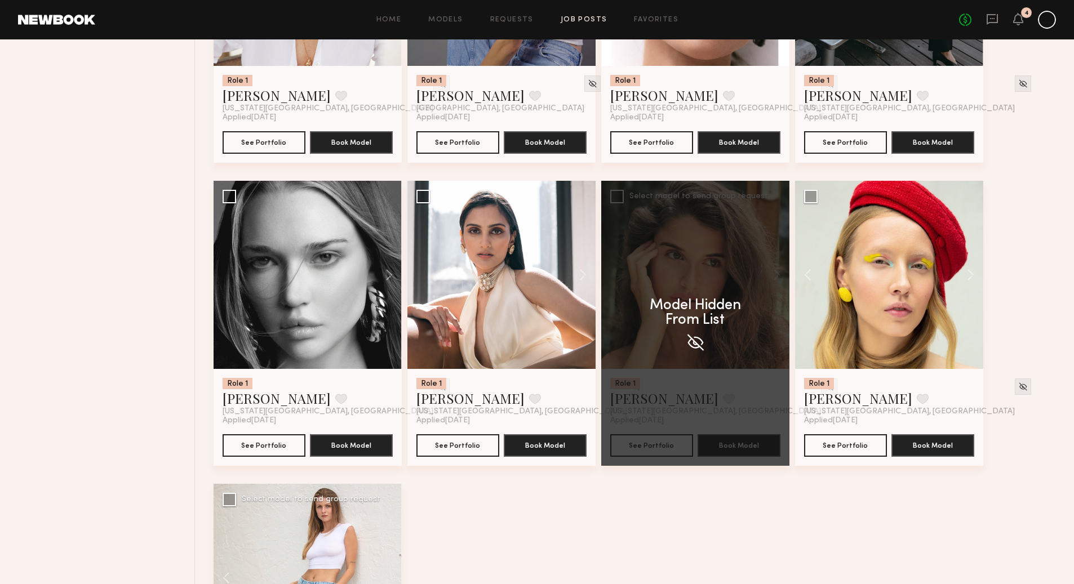
scroll to position [832, 0]
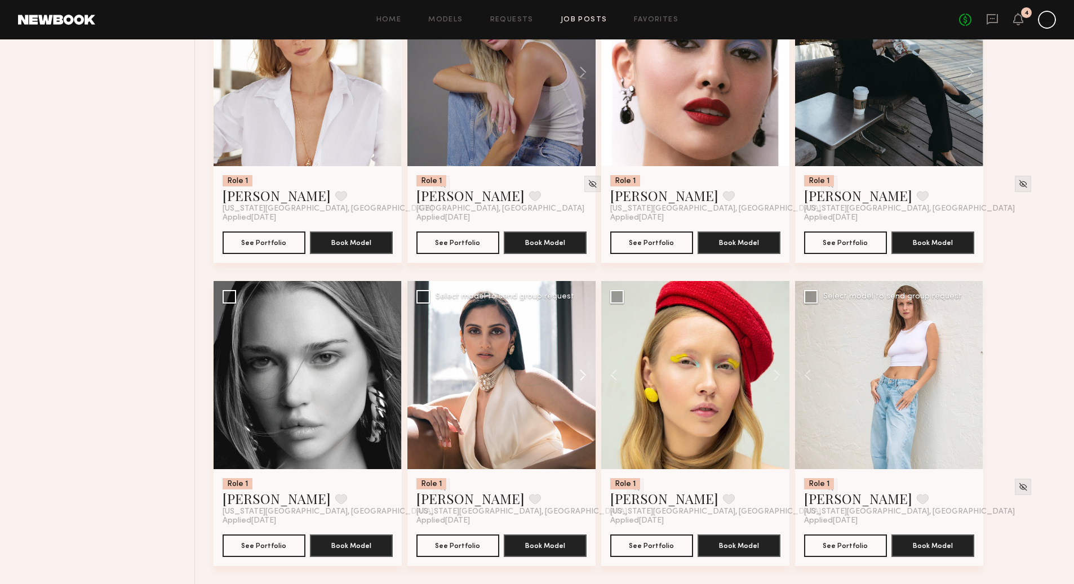
click at [585, 372] on button at bounding box center [577, 375] width 36 height 188
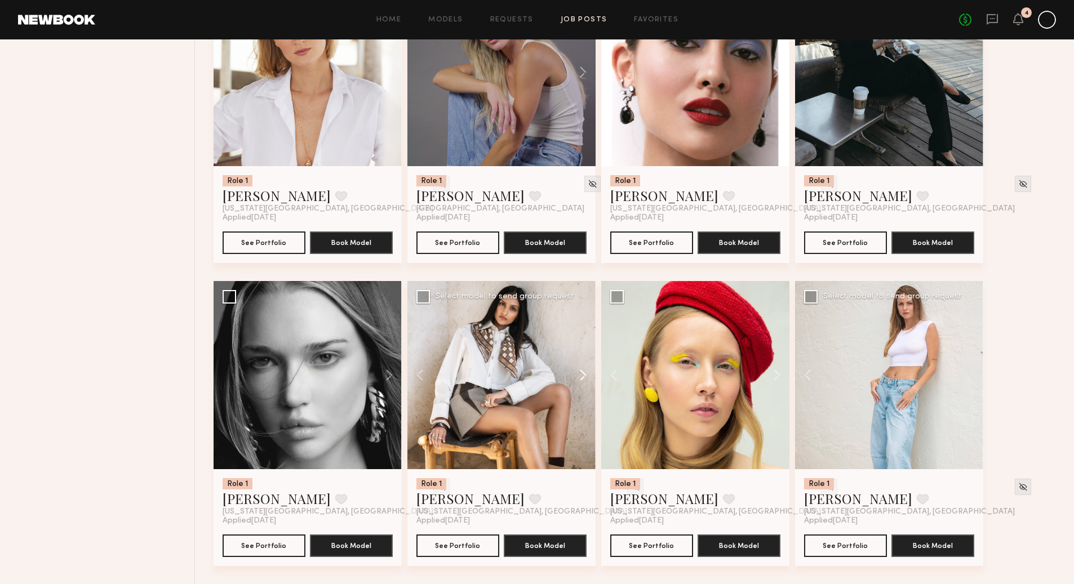
click at [584, 376] on button at bounding box center [577, 375] width 36 height 188
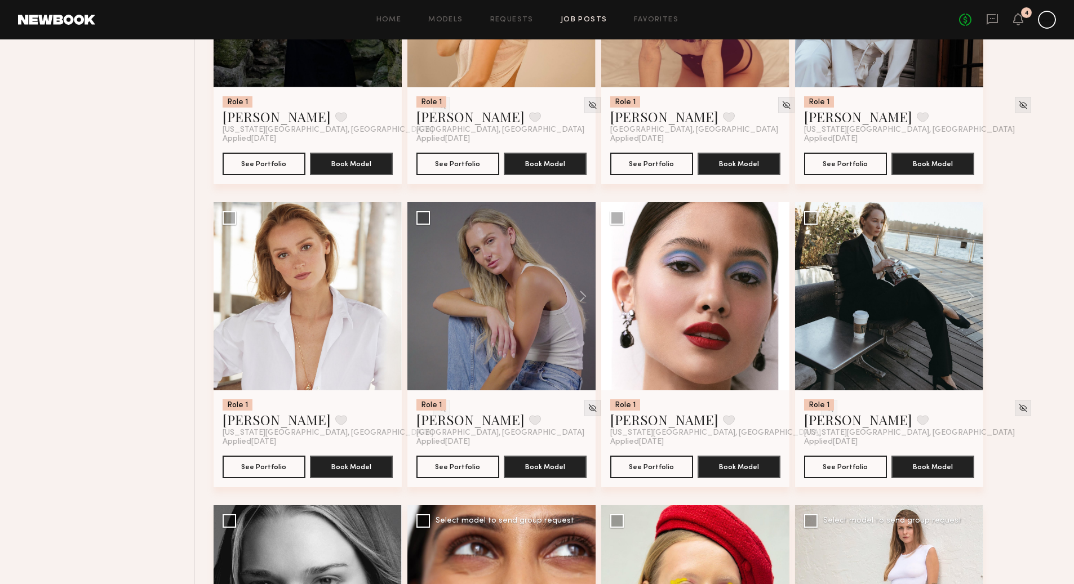
scroll to position [603, 0]
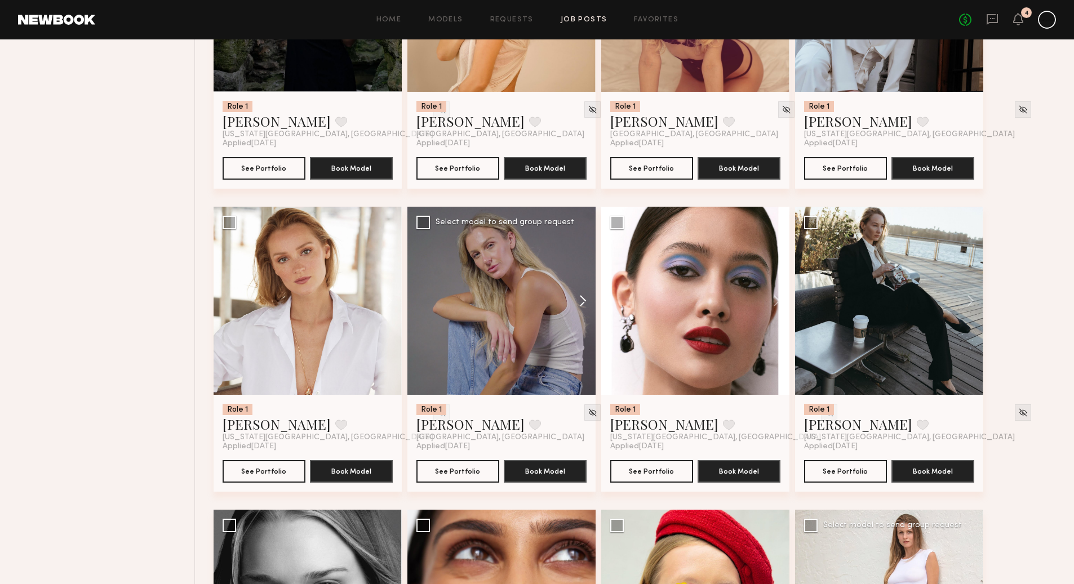
click at [575, 300] on button at bounding box center [577, 301] width 36 height 188
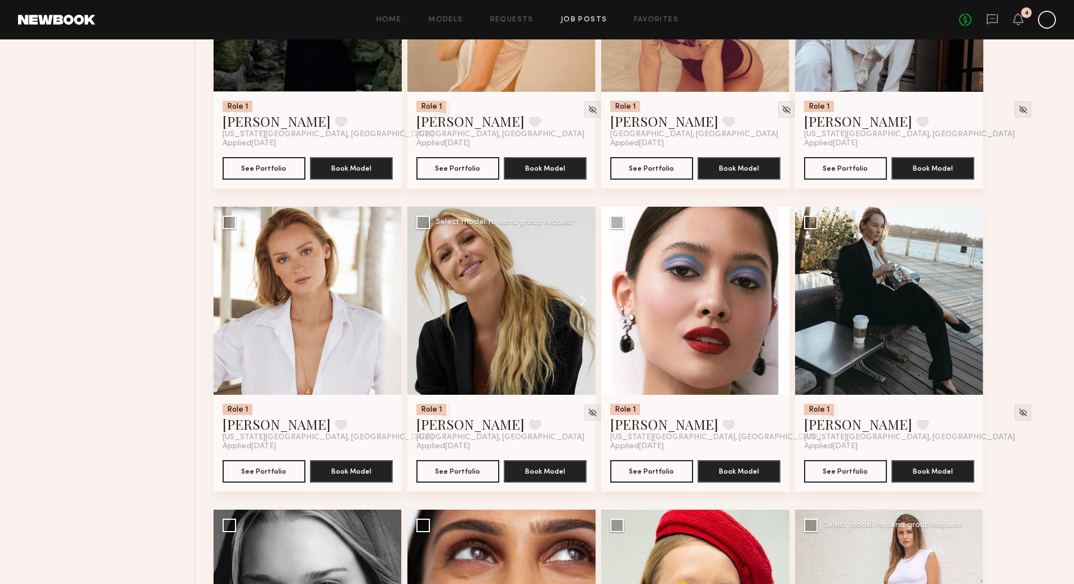
click at [580, 301] on button at bounding box center [577, 301] width 36 height 188
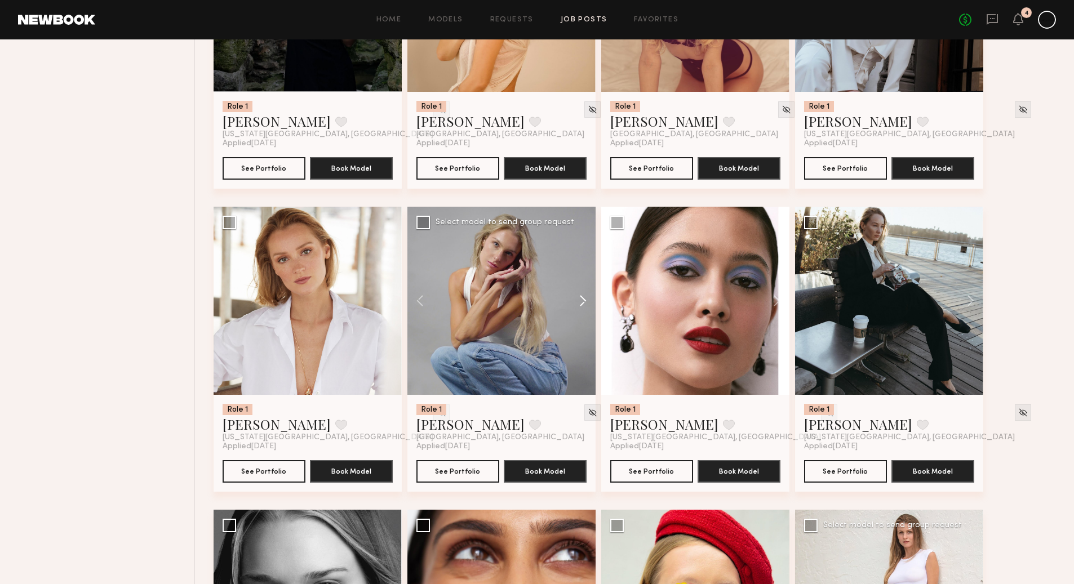
click at [580, 301] on button at bounding box center [577, 301] width 36 height 188
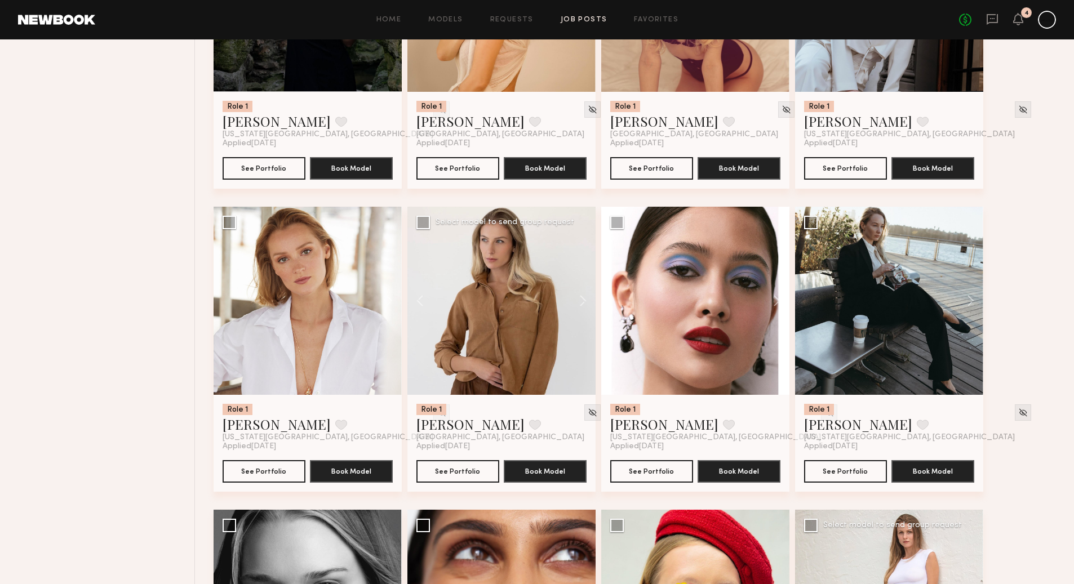
click at [569, 402] on div "Role 1 [PERSON_NAME] Favorite [GEOGRAPHIC_DATA], [GEOGRAPHIC_DATA] Applied [DAT…" at bounding box center [501, 443] width 188 height 97
click at [584, 409] on div at bounding box center [592, 412] width 16 height 16
click at [587, 409] on img at bounding box center [592, 413] width 10 height 10
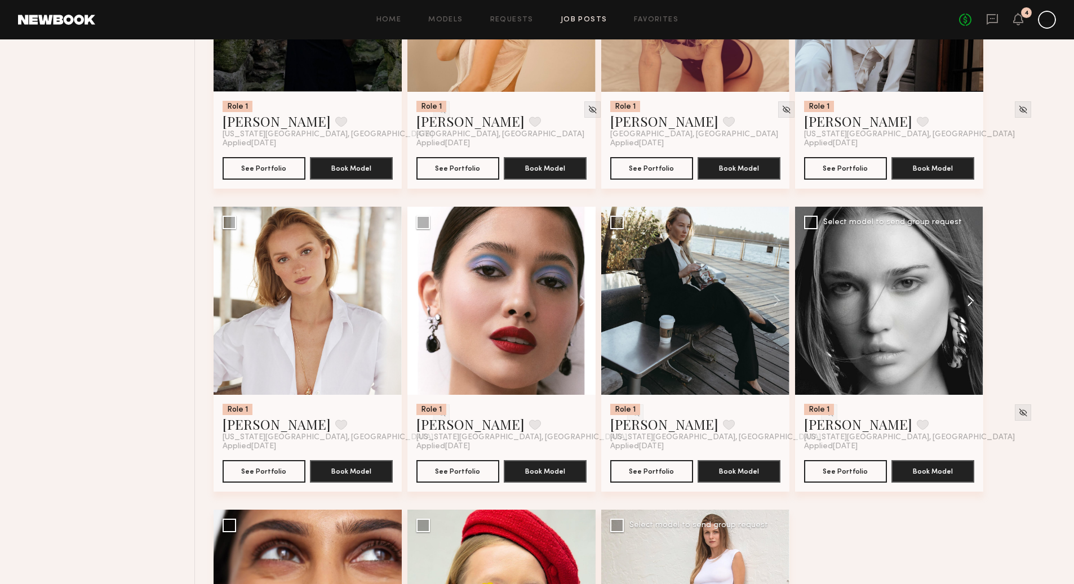
click at [969, 302] on button at bounding box center [965, 301] width 36 height 188
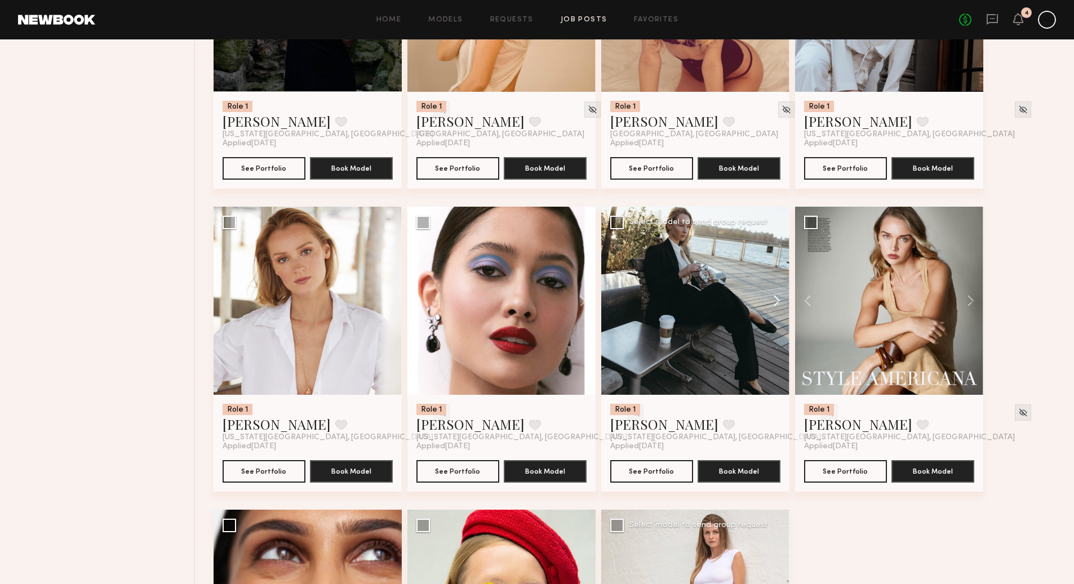
click at [775, 300] on button at bounding box center [771, 301] width 36 height 188
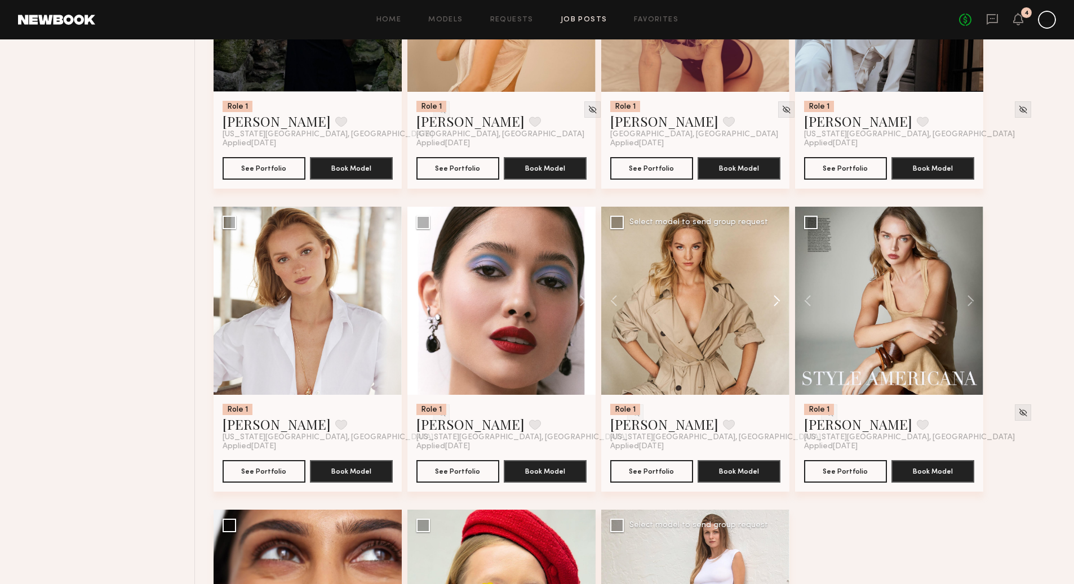
click at [775, 300] on button at bounding box center [771, 301] width 36 height 188
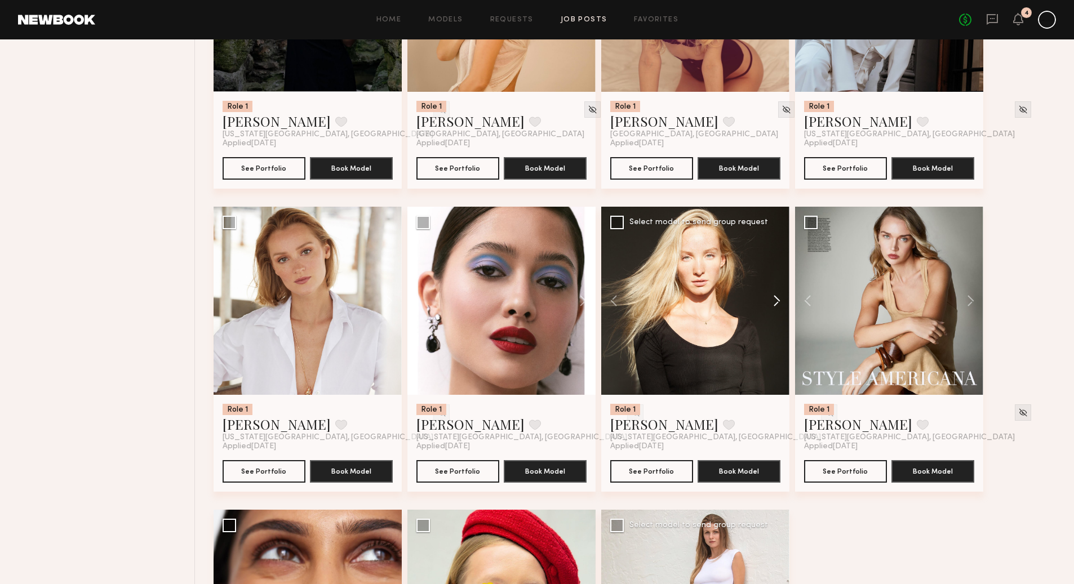
click at [777, 300] on button at bounding box center [771, 301] width 36 height 188
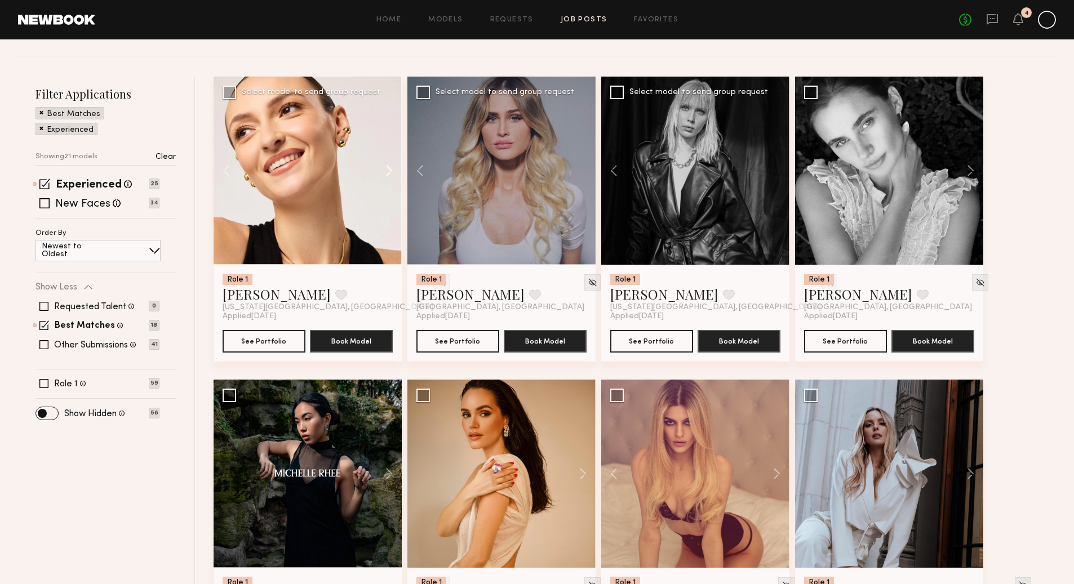
scroll to position [128, 0]
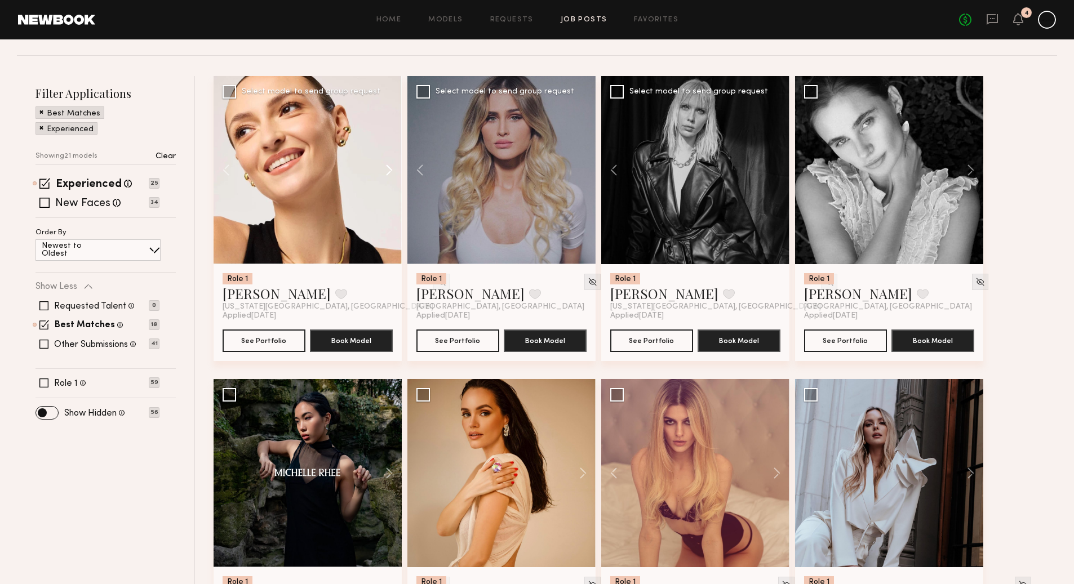
click at [390, 168] on button at bounding box center [384, 170] width 36 height 188
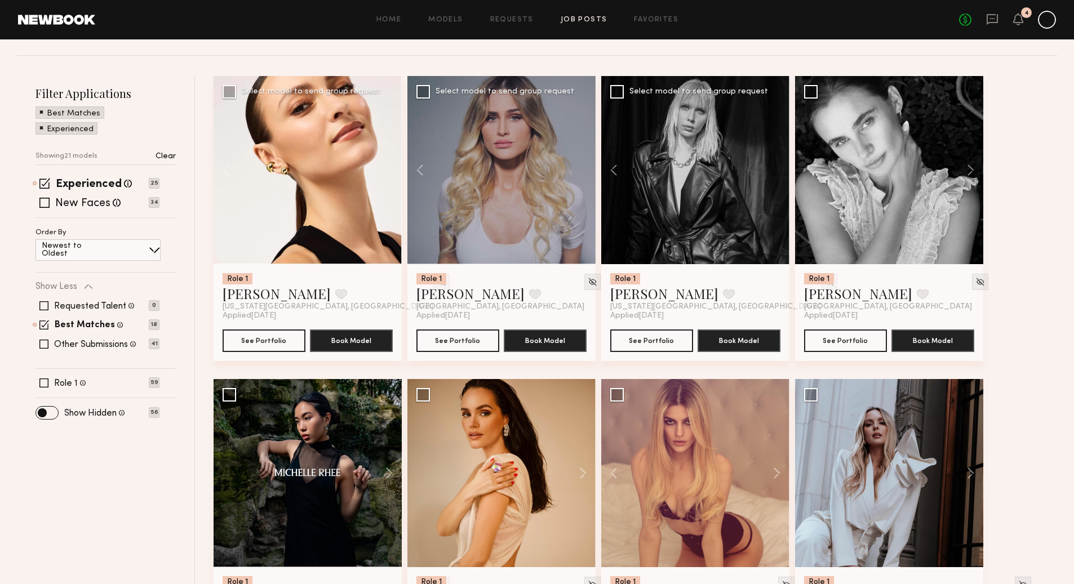
click at [390, 172] on div at bounding box center [307, 170] width 188 height 188
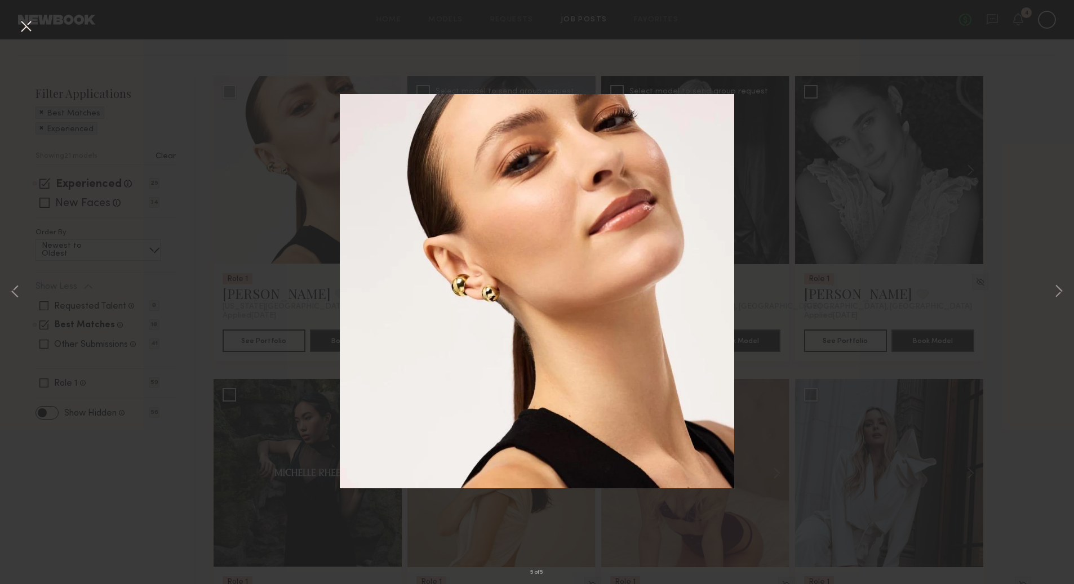
click at [34, 24] on button at bounding box center [26, 27] width 18 height 20
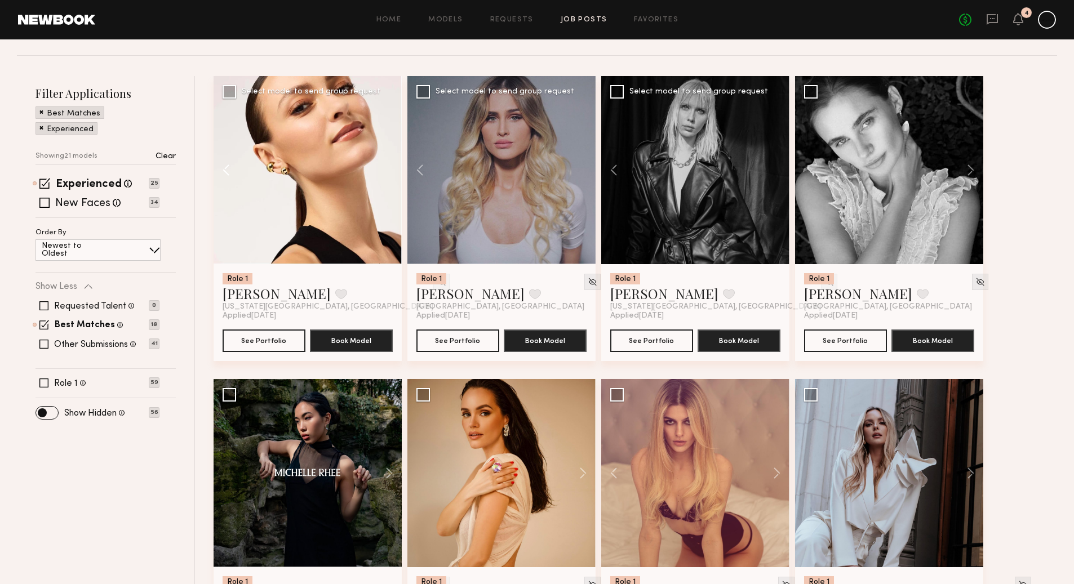
click at [230, 172] on button at bounding box center [231, 170] width 36 height 188
